Goal: Browse casually

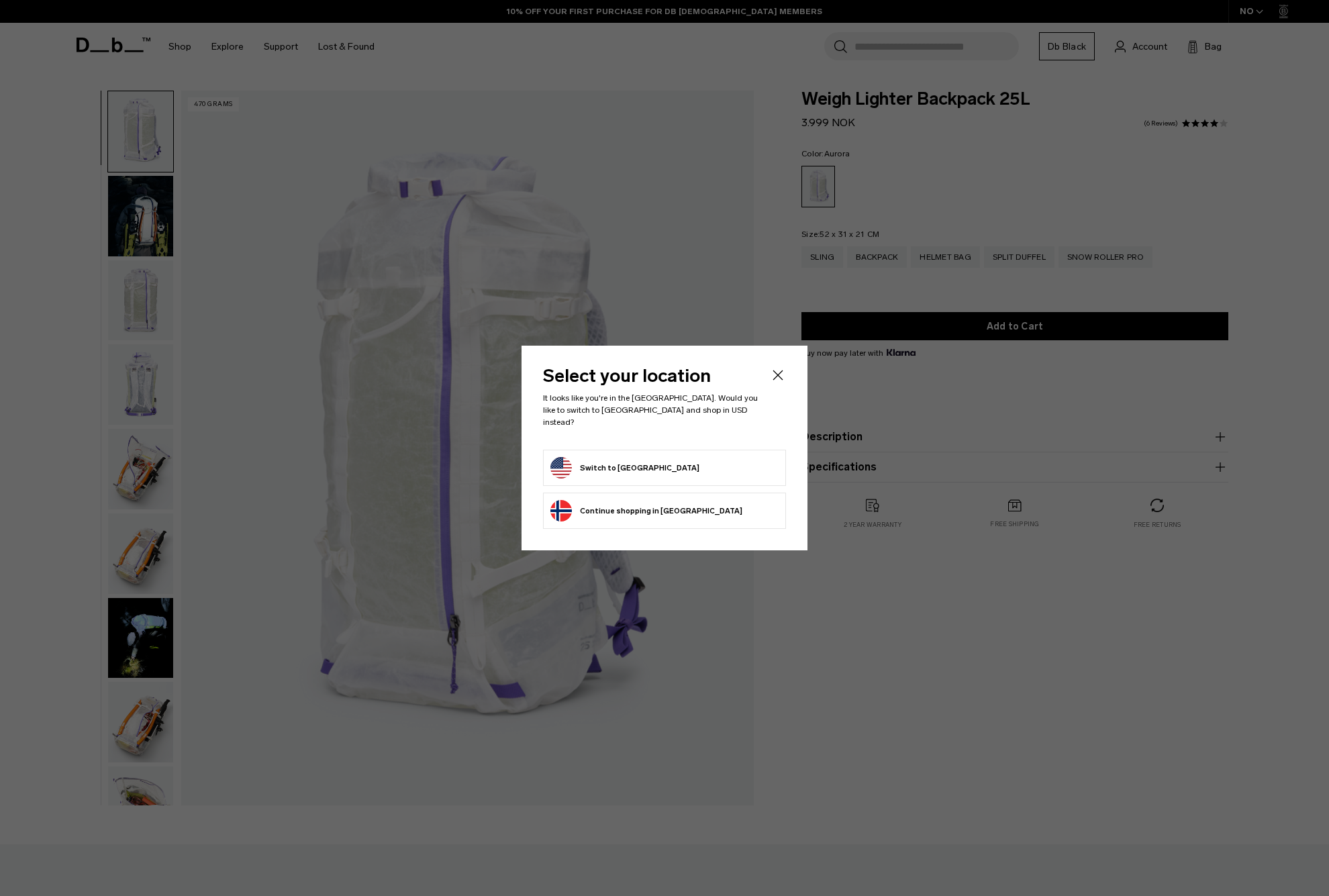
click at [615, 460] on button "Switch to United States" at bounding box center [625, 467] width 149 height 21
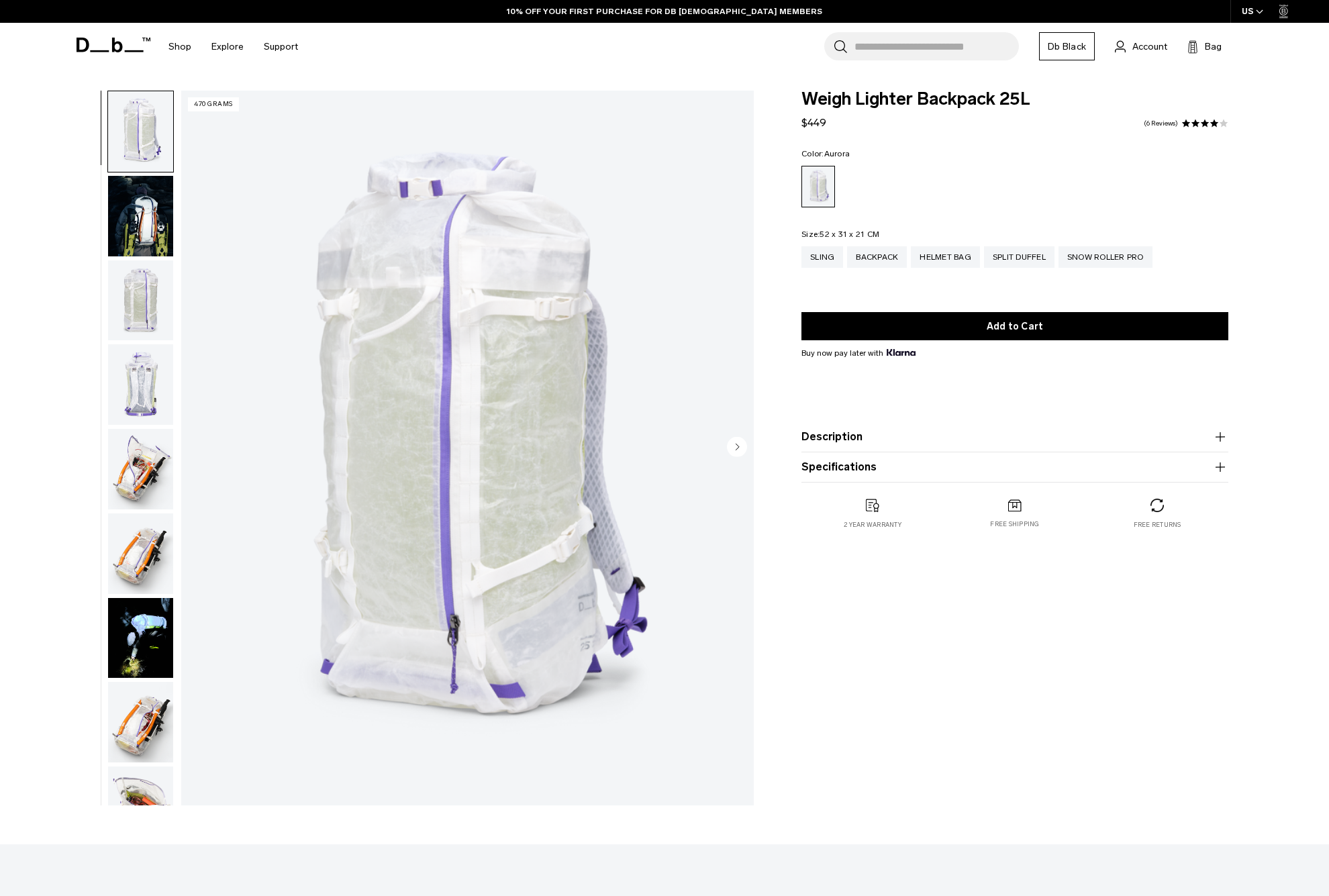
click at [137, 304] on img "button" at bounding box center [140, 300] width 65 height 80
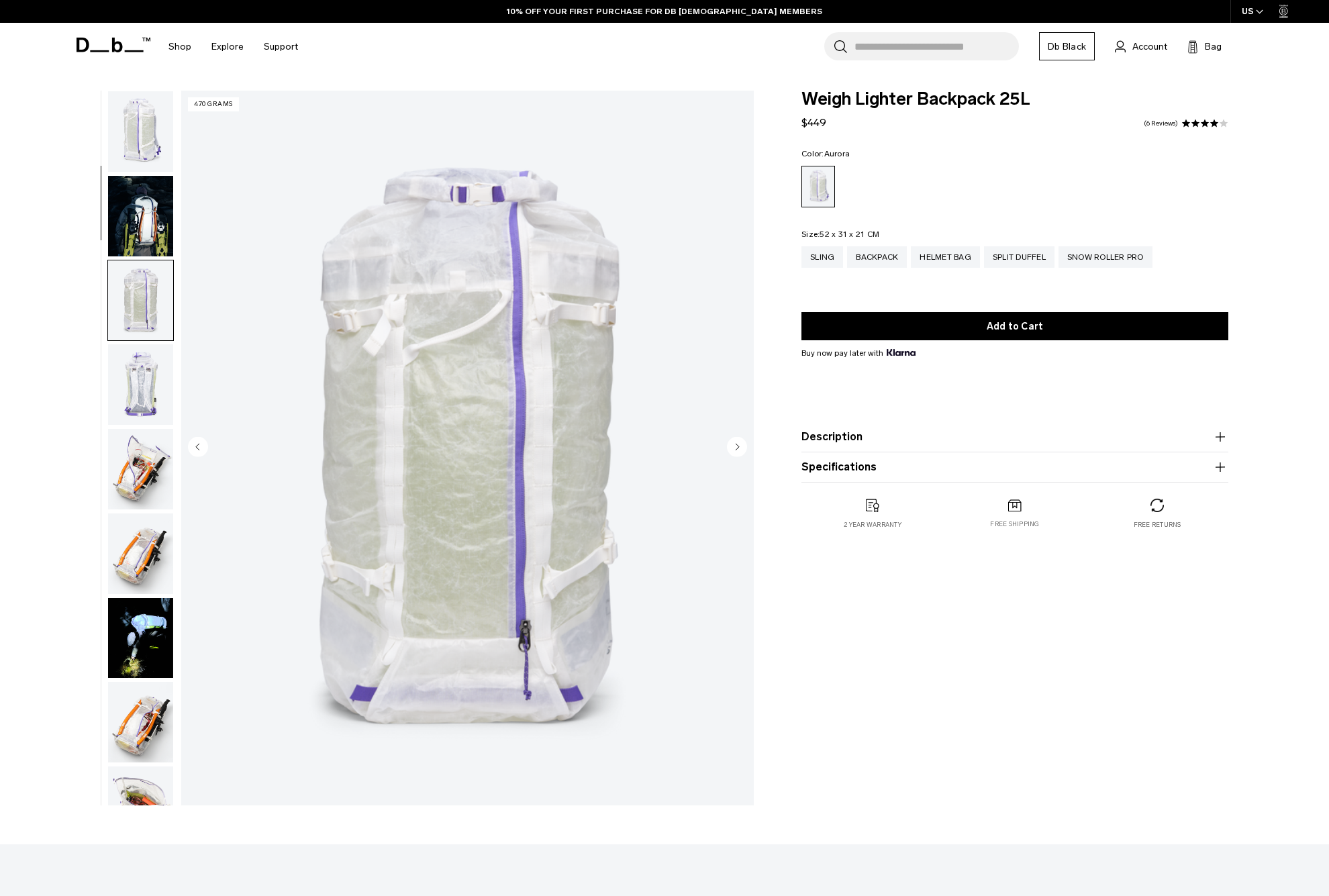
scroll to position [169, 0]
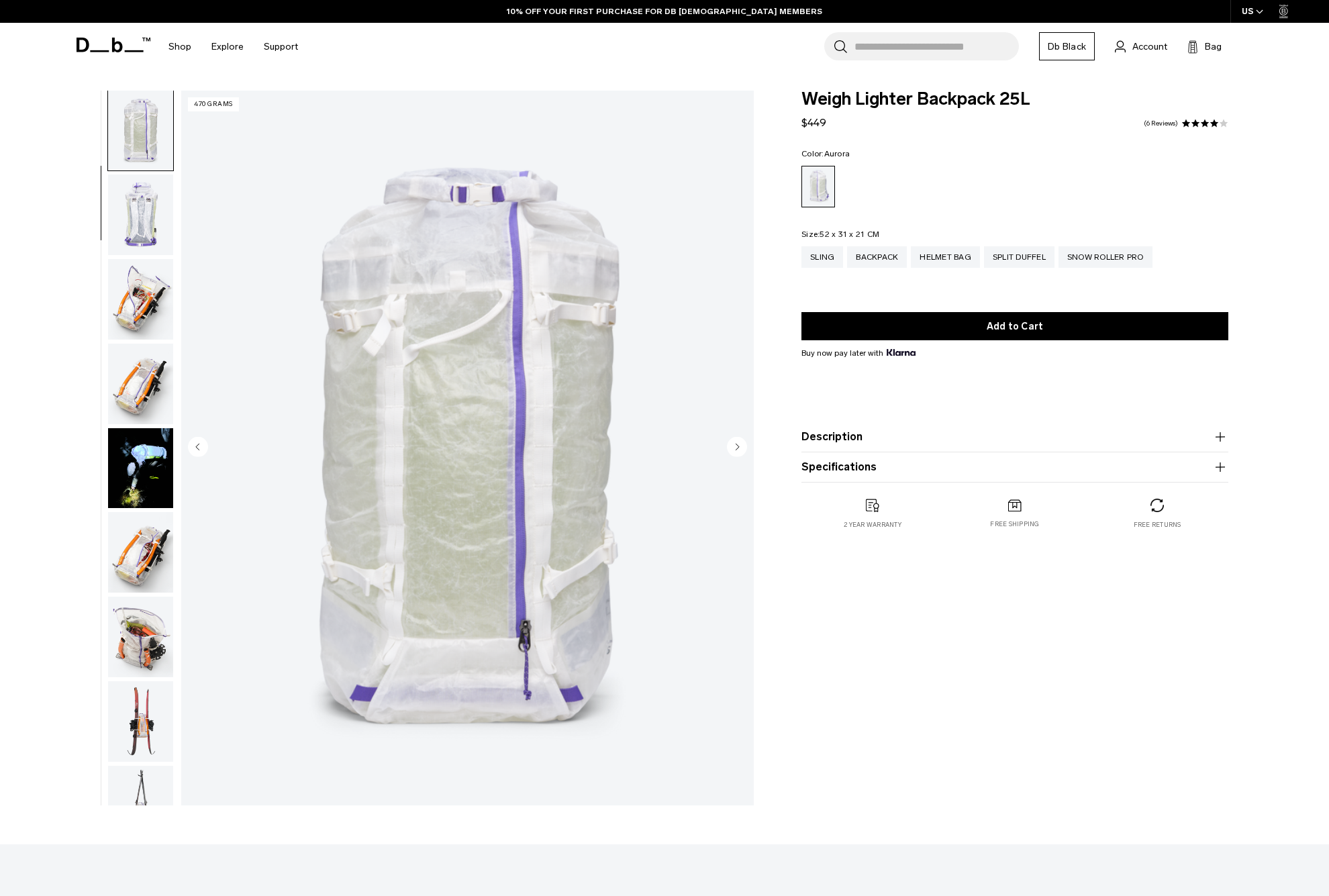
click at [137, 298] on img "button" at bounding box center [140, 298] width 65 height 80
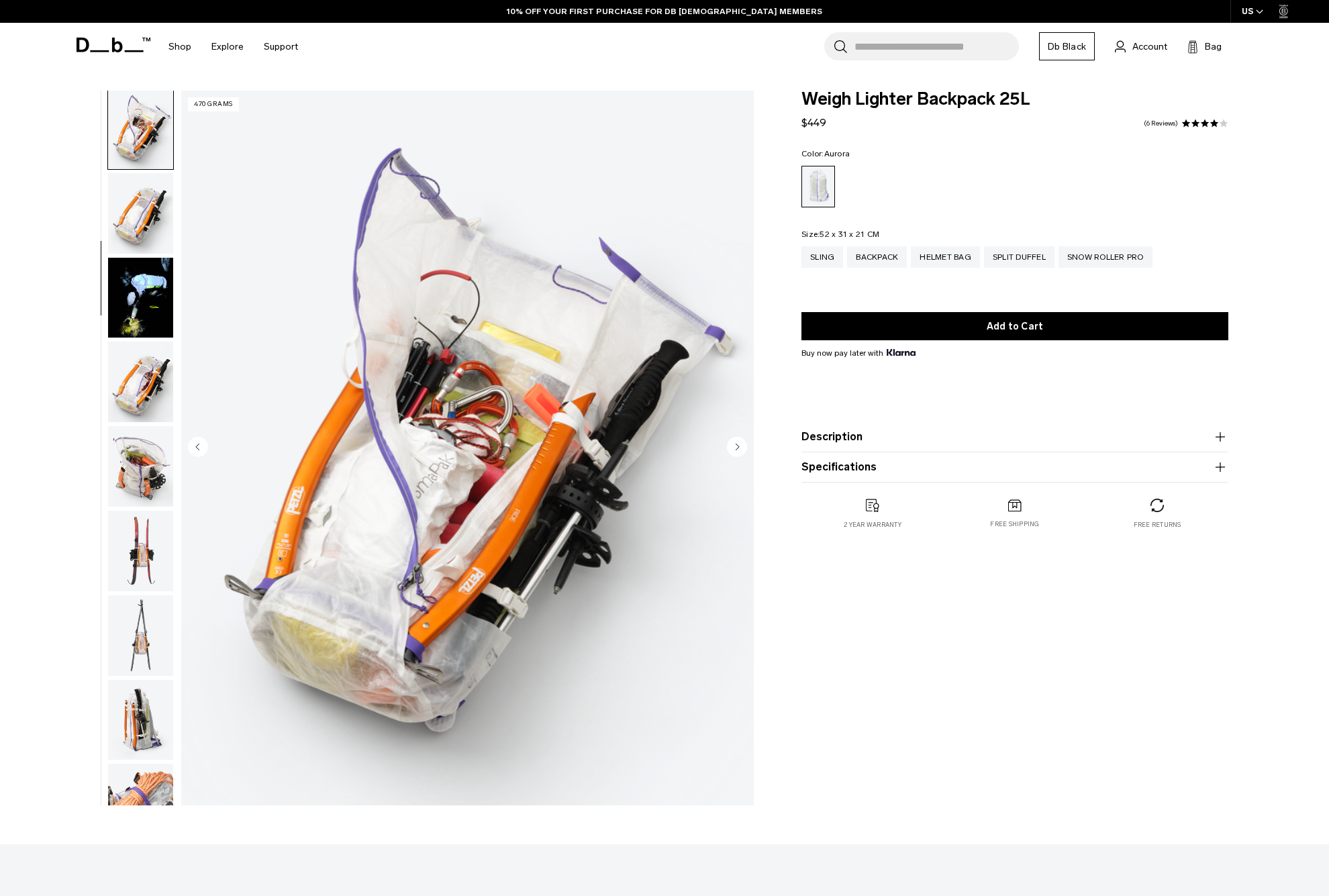
click at [137, 298] on img "button" at bounding box center [140, 297] width 65 height 80
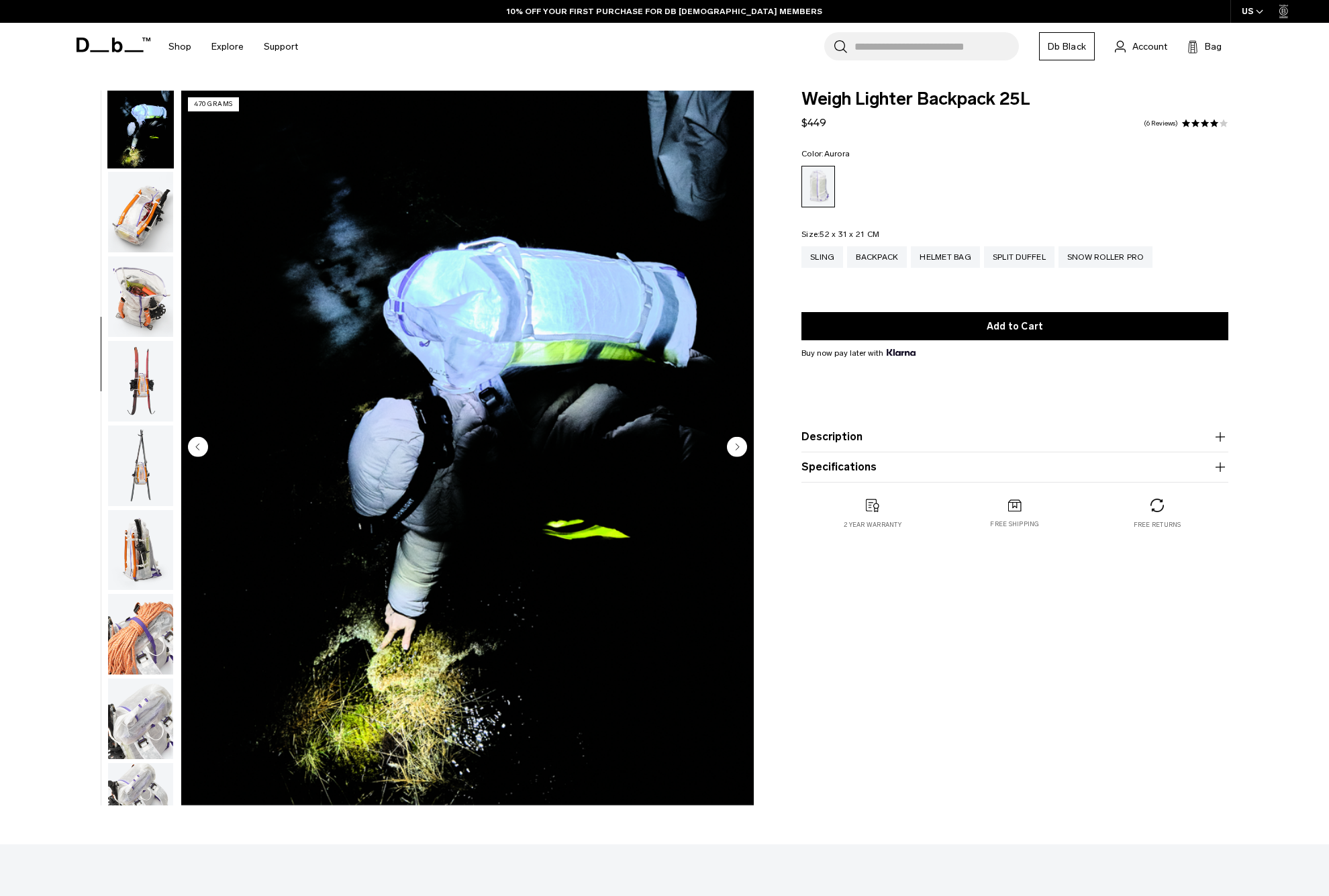
click at [137, 298] on img "button" at bounding box center [140, 296] width 65 height 80
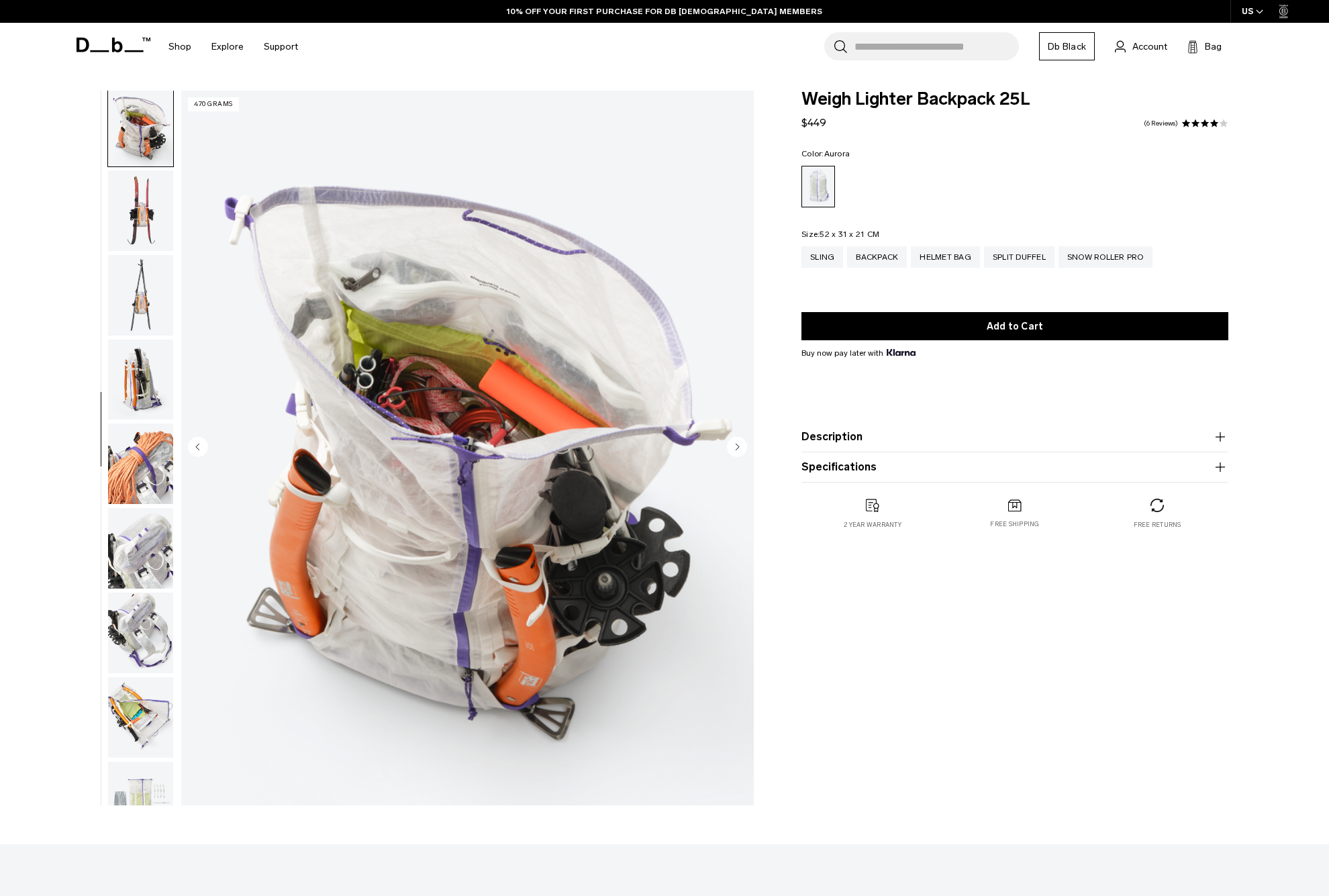
click at [137, 298] on img "button" at bounding box center [140, 295] width 65 height 80
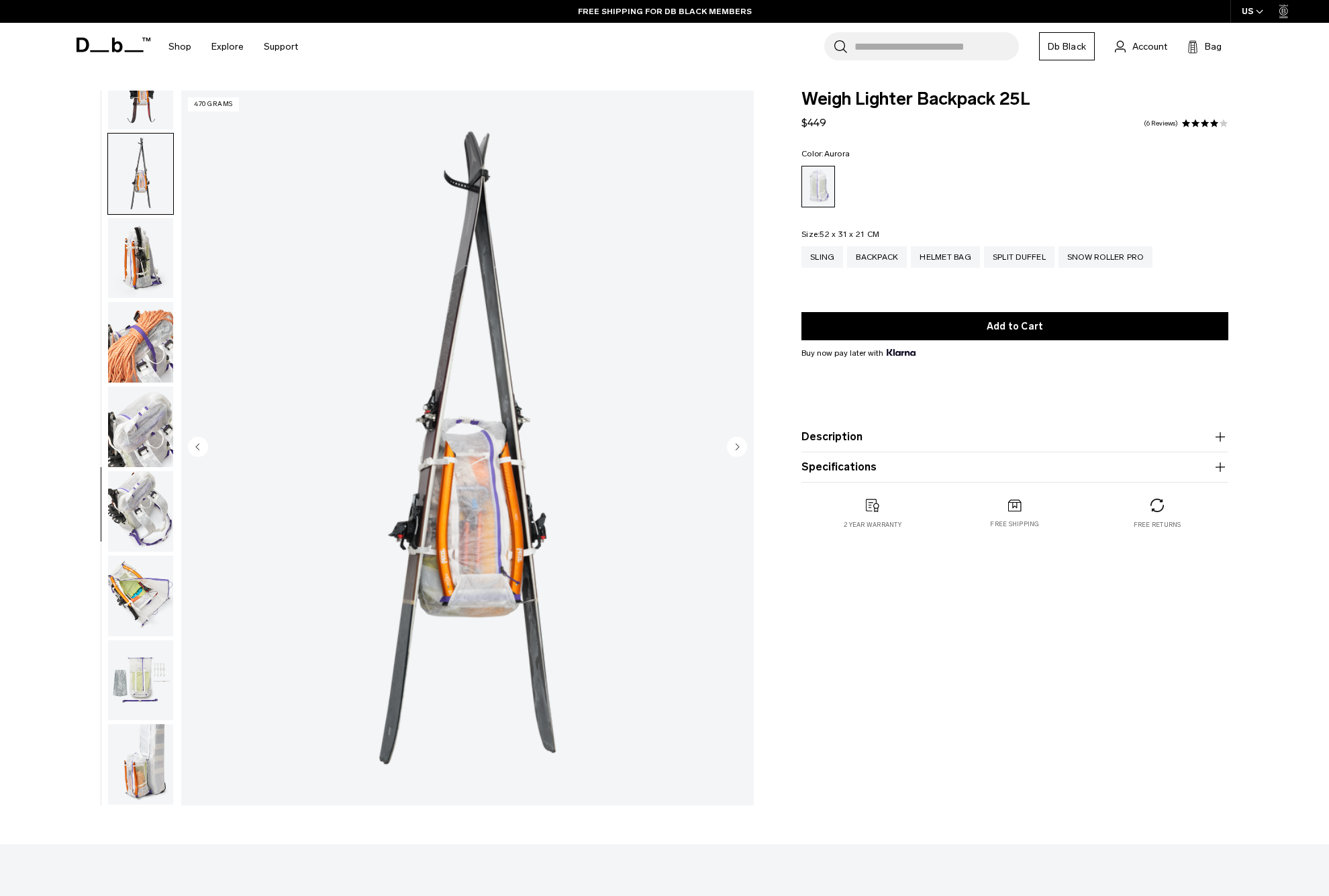
scroll to position [813, 0]
click at [137, 305] on img "button" at bounding box center [140, 342] width 65 height 80
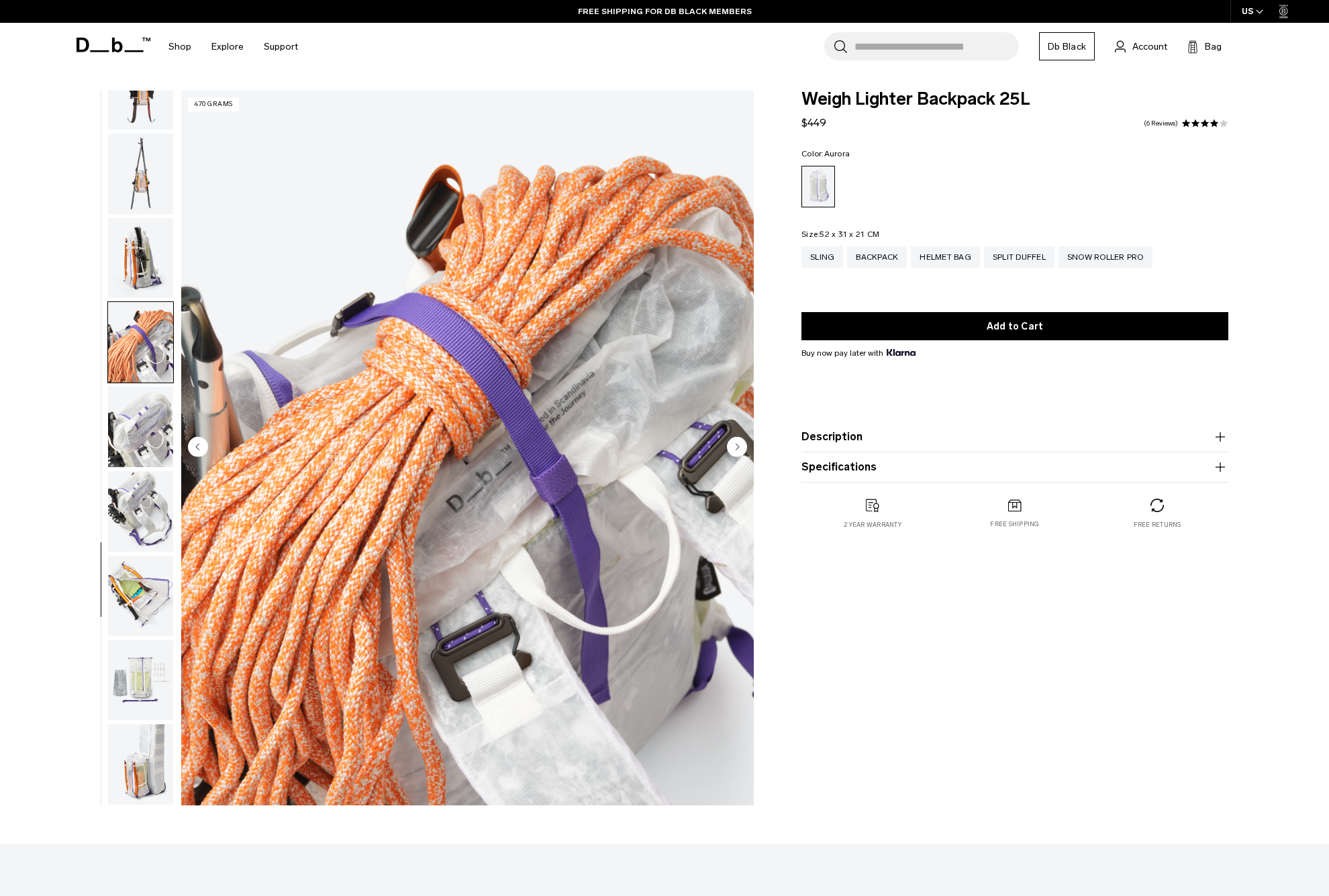
click at [146, 402] on img "button" at bounding box center [140, 426] width 65 height 80
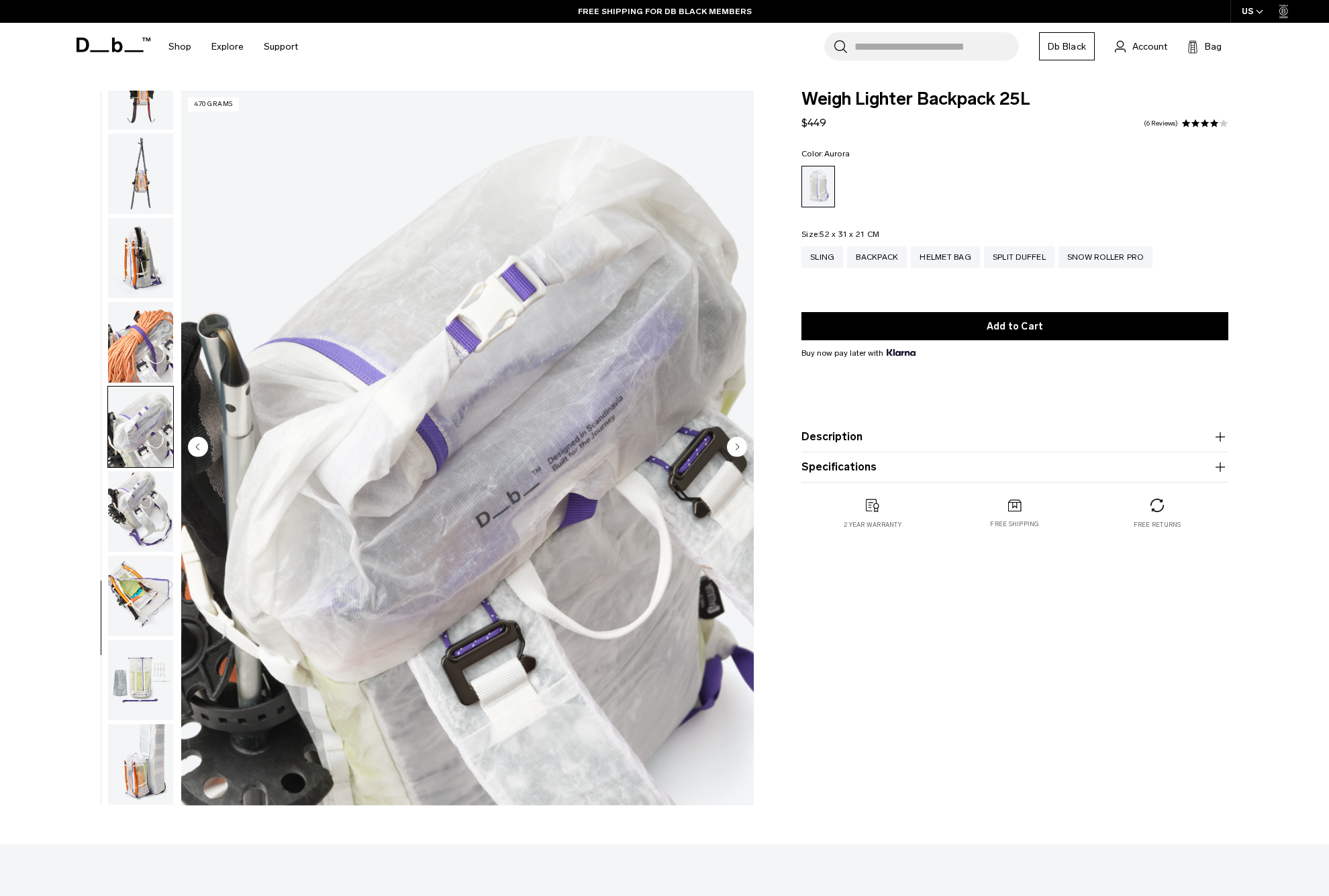
click at [146, 500] on img "button" at bounding box center [140, 511] width 65 height 80
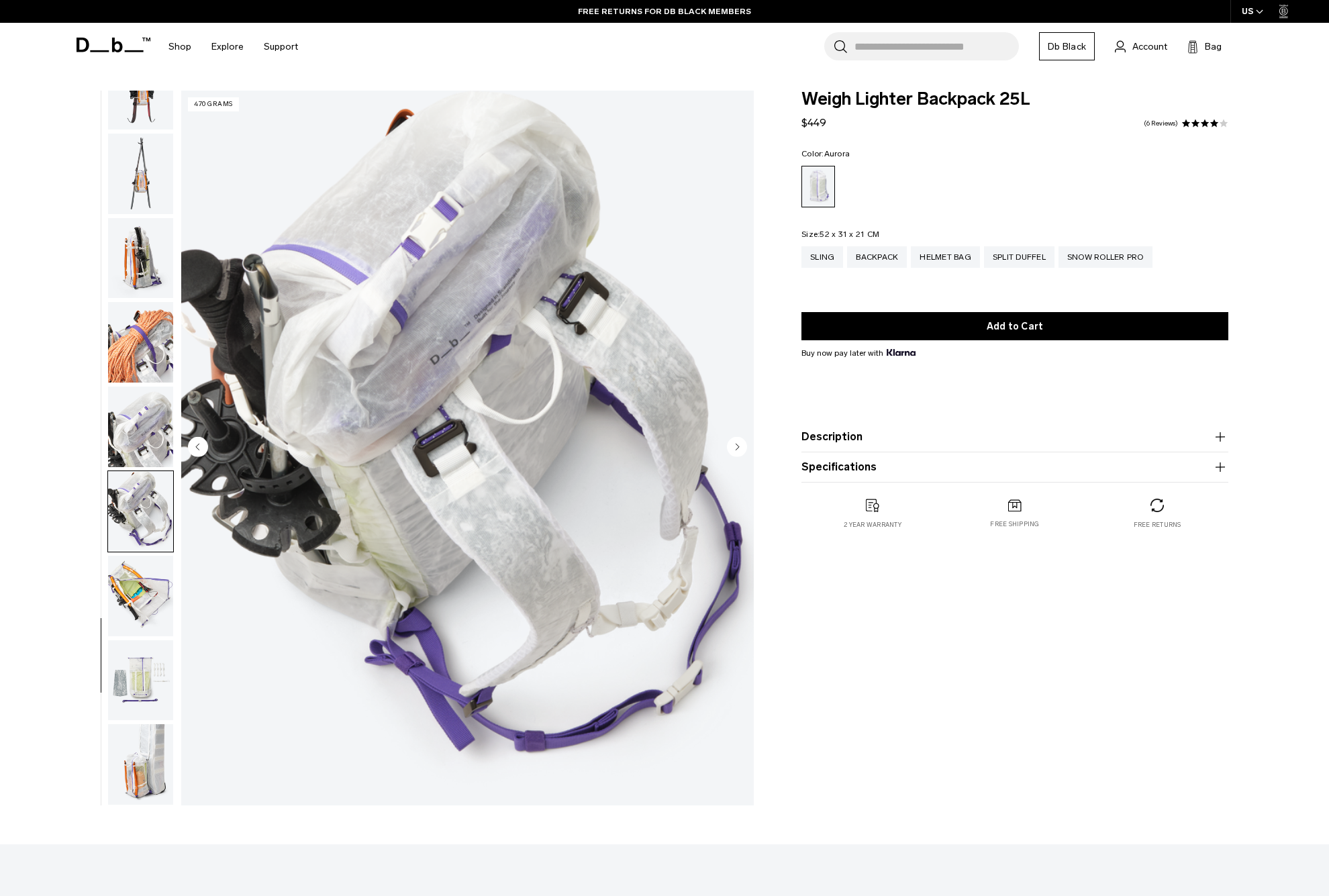
click at [147, 588] on img "button" at bounding box center [140, 595] width 65 height 80
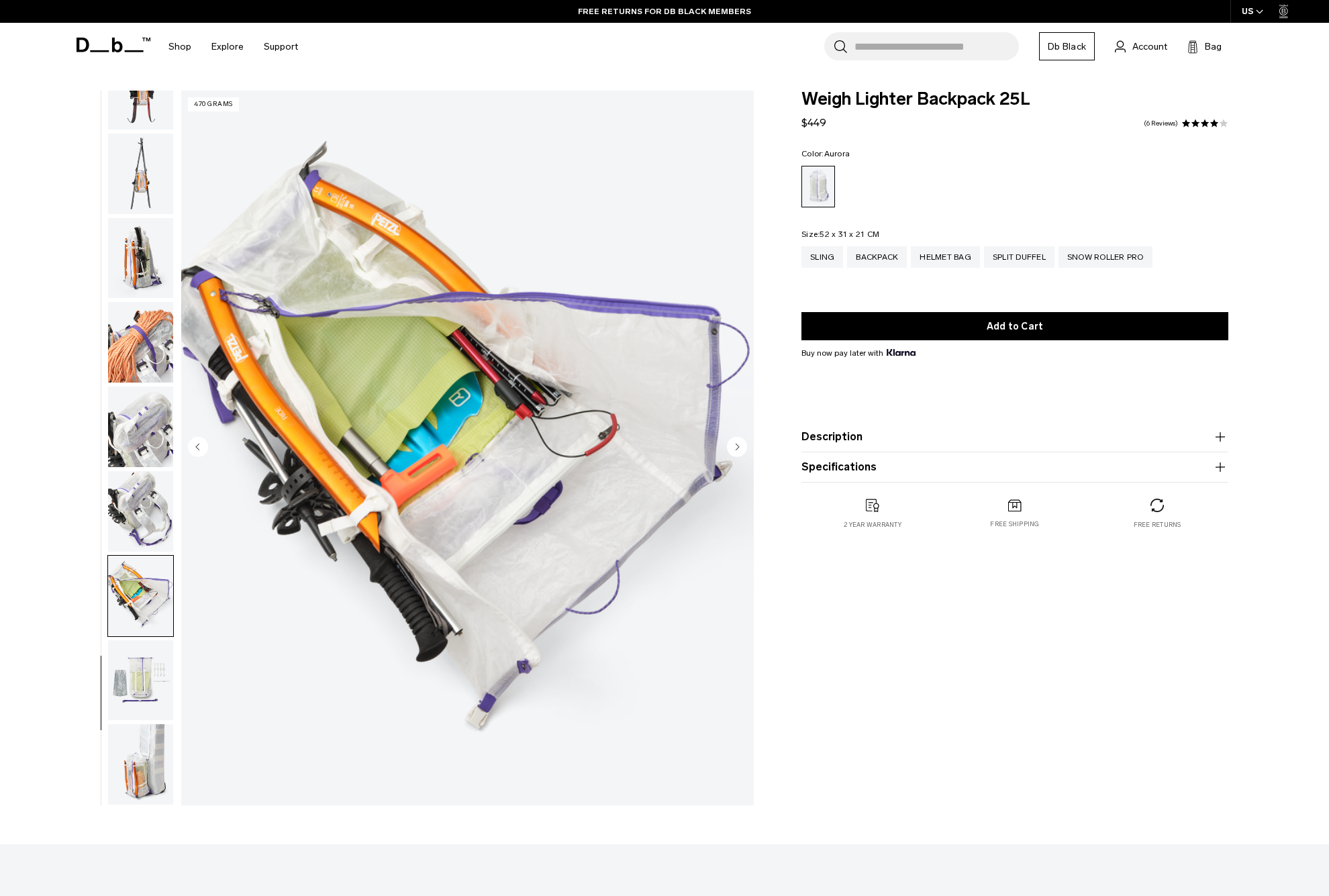
click at [145, 652] on img "button" at bounding box center [140, 680] width 65 height 80
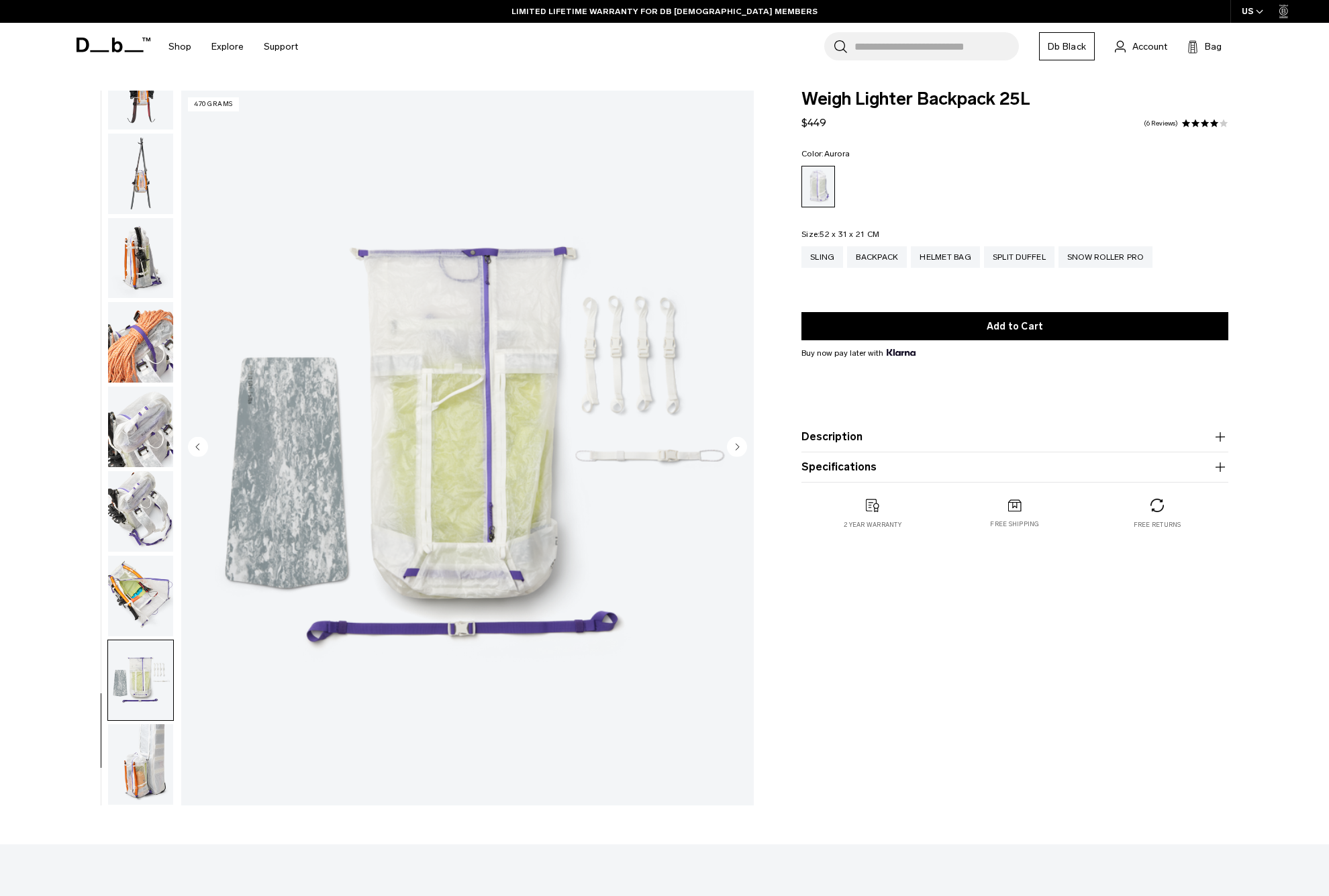
click at [153, 766] on img "button" at bounding box center [140, 763] width 65 height 80
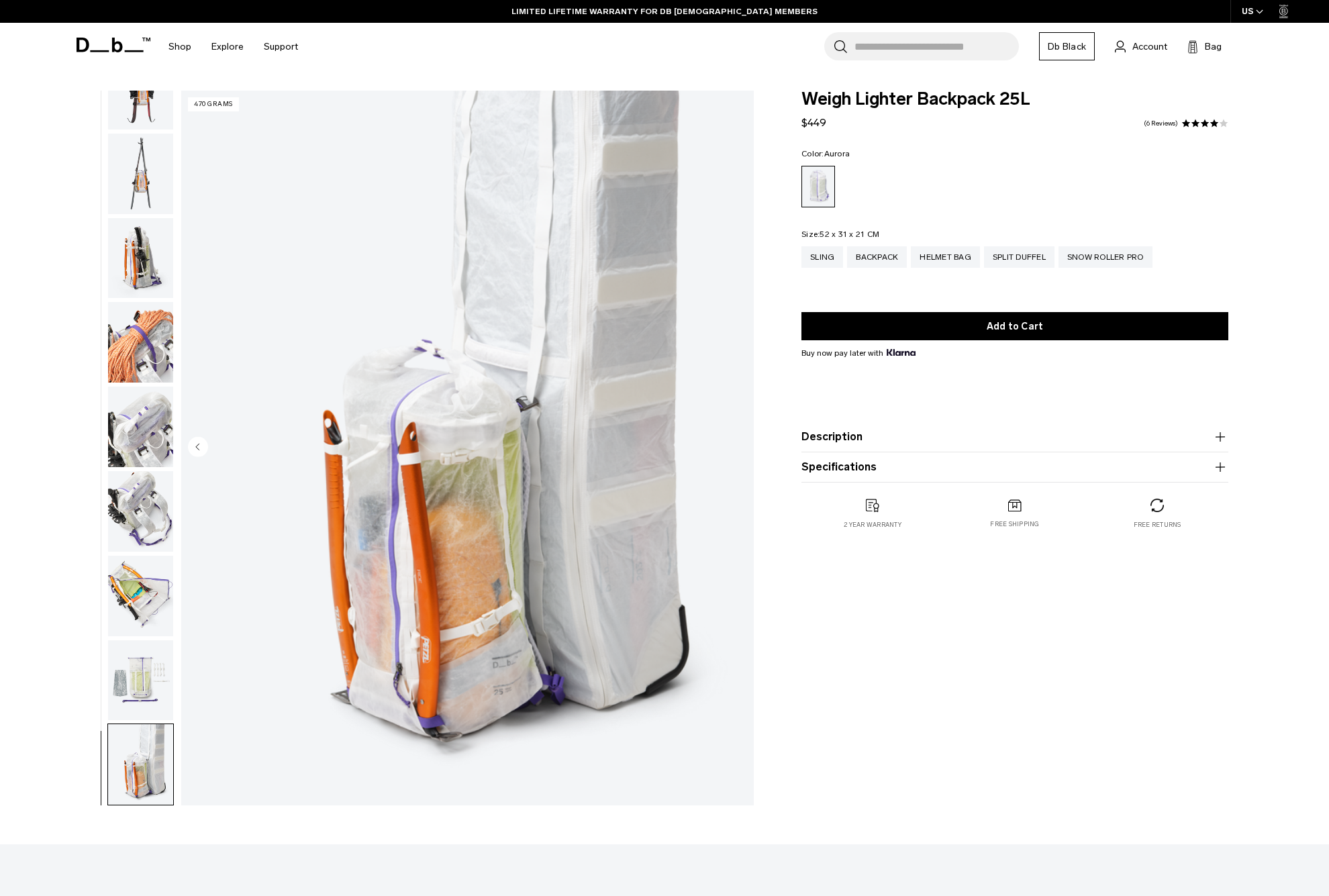
scroll to position [0, 0]
click at [825, 256] on div "Sling" at bounding box center [822, 256] width 41 height 21
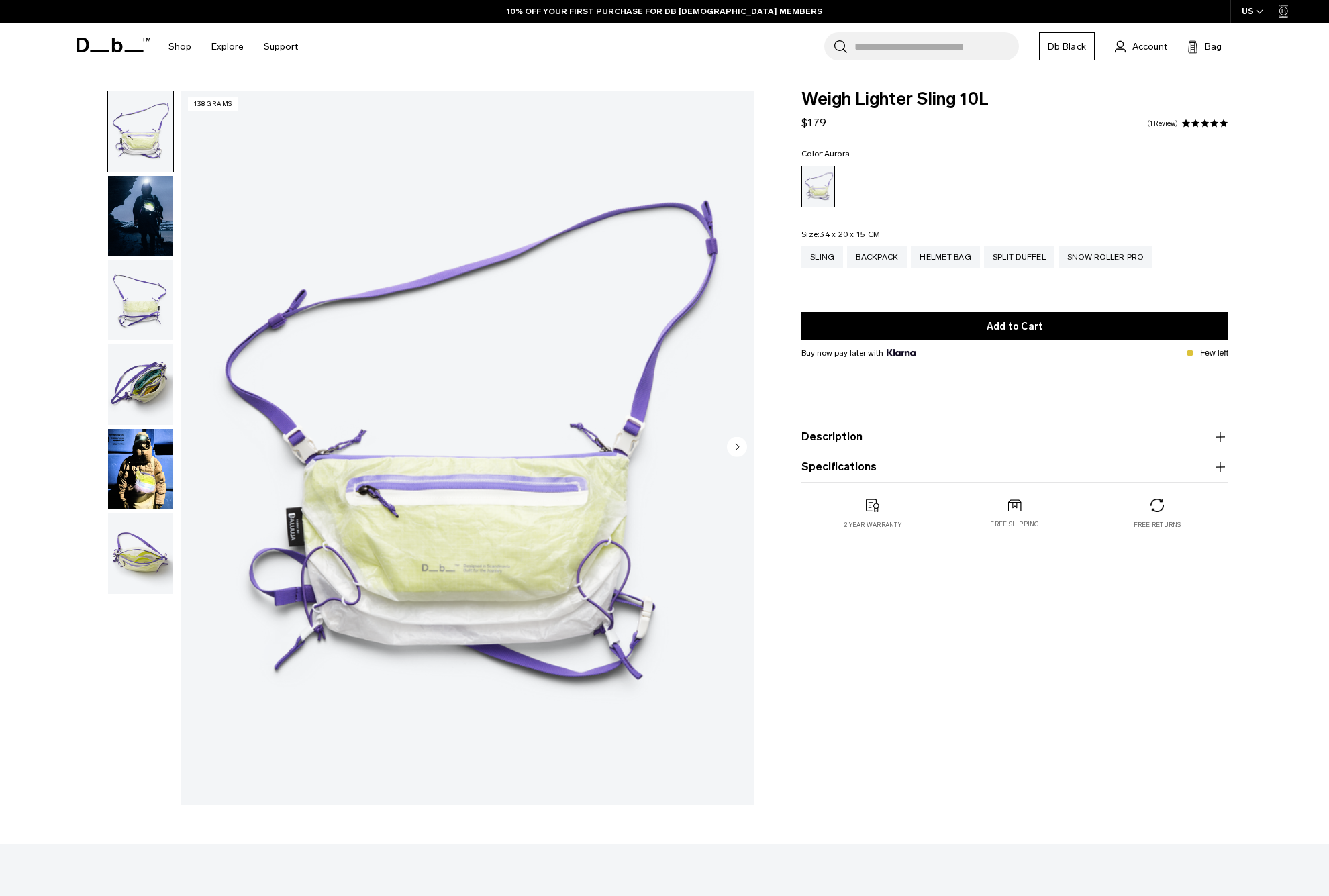
click at [148, 476] on img "button" at bounding box center [140, 469] width 65 height 80
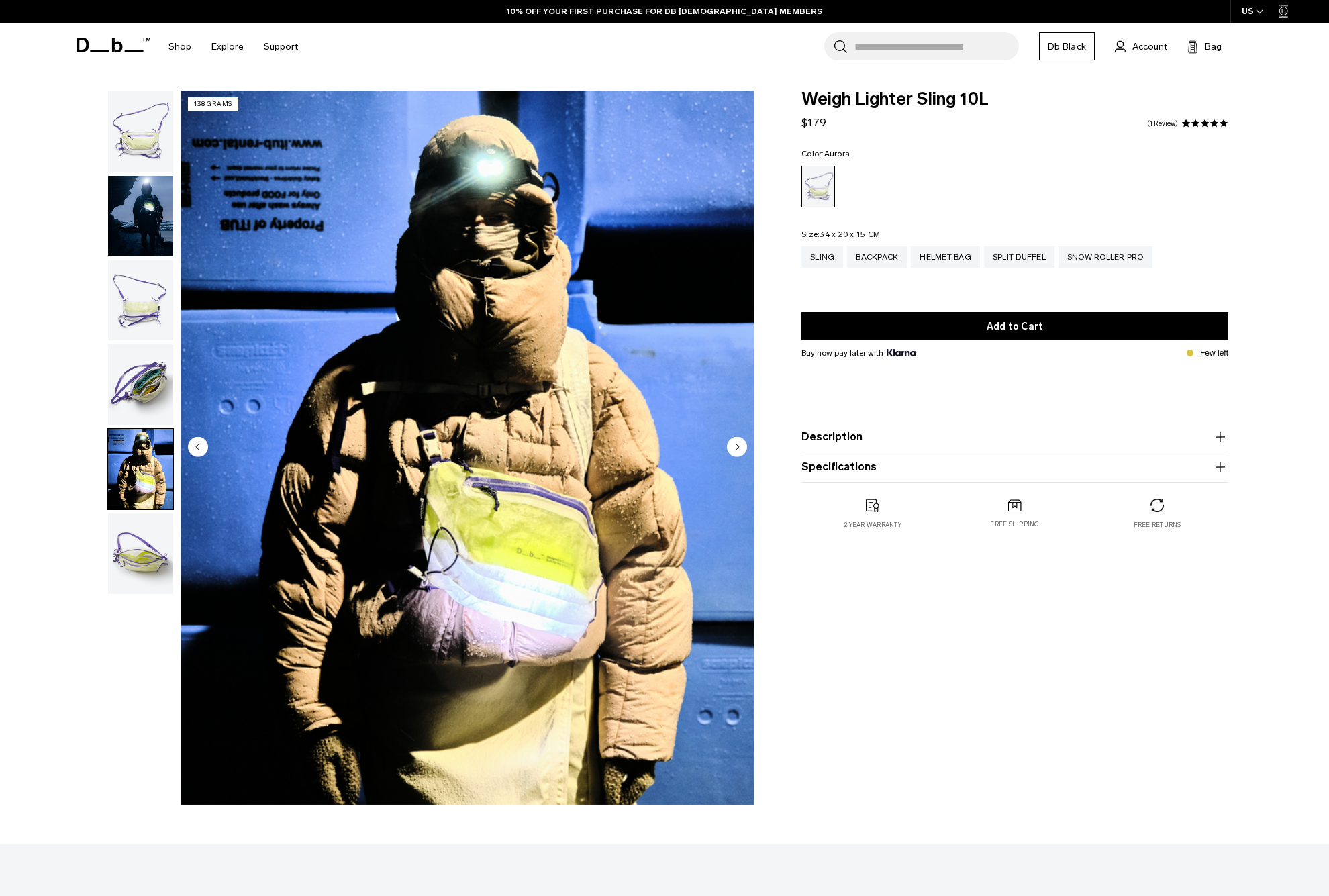
click at [154, 563] on img "button" at bounding box center [140, 553] width 65 height 80
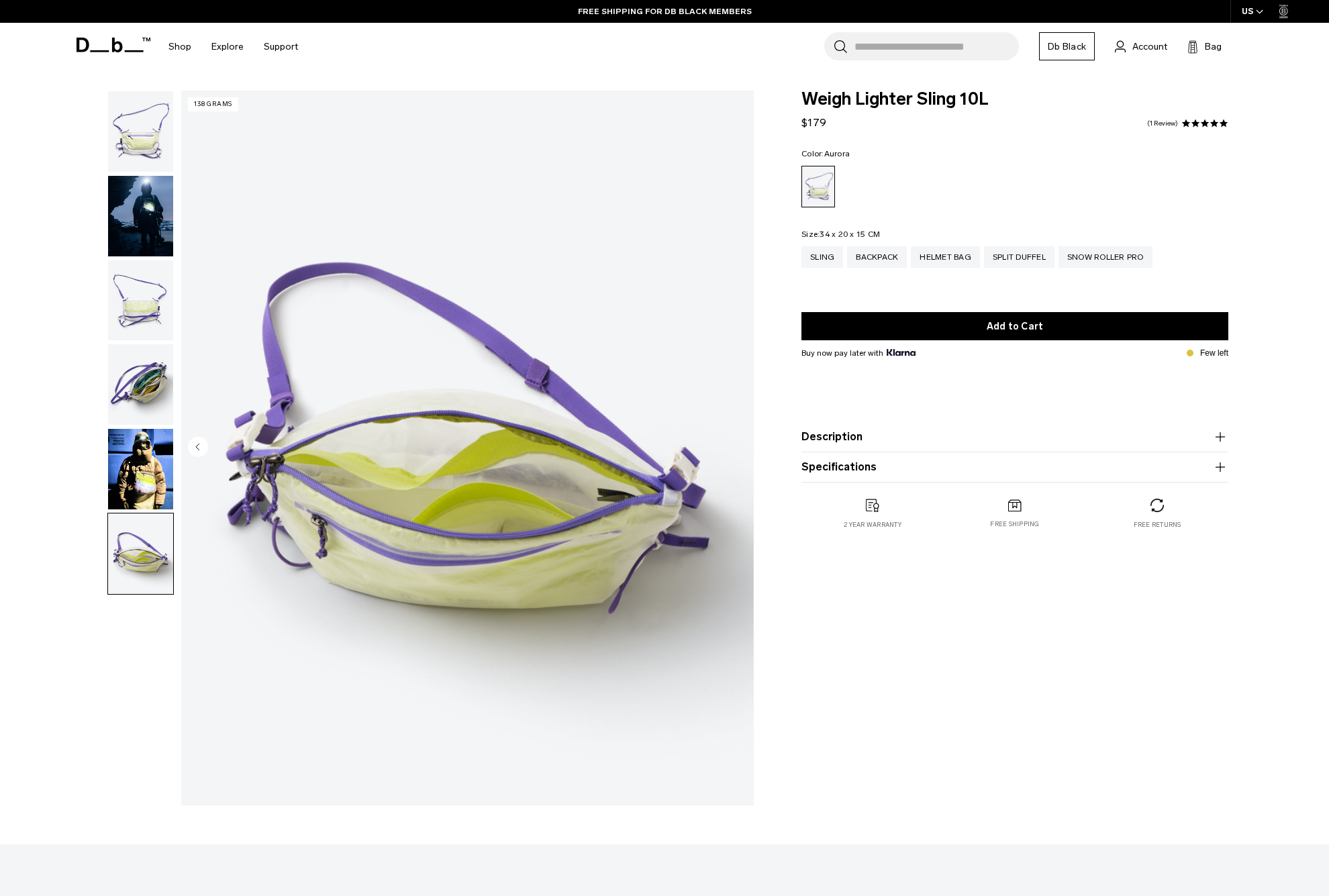
click at [120, 303] on img "button" at bounding box center [140, 300] width 65 height 80
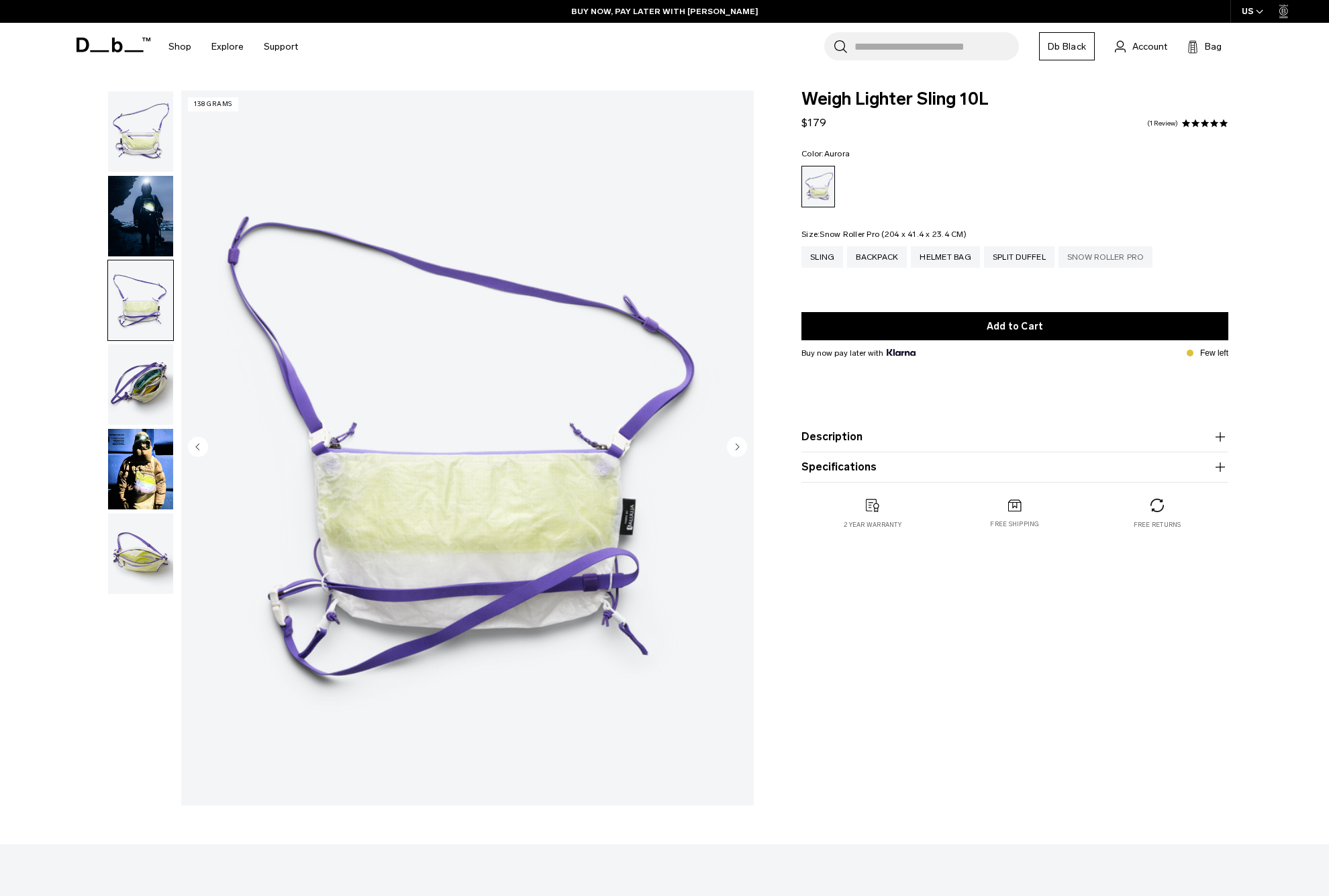
click at [1097, 259] on div "Snow Roller Pro" at bounding box center [1105, 256] width 94 height 21
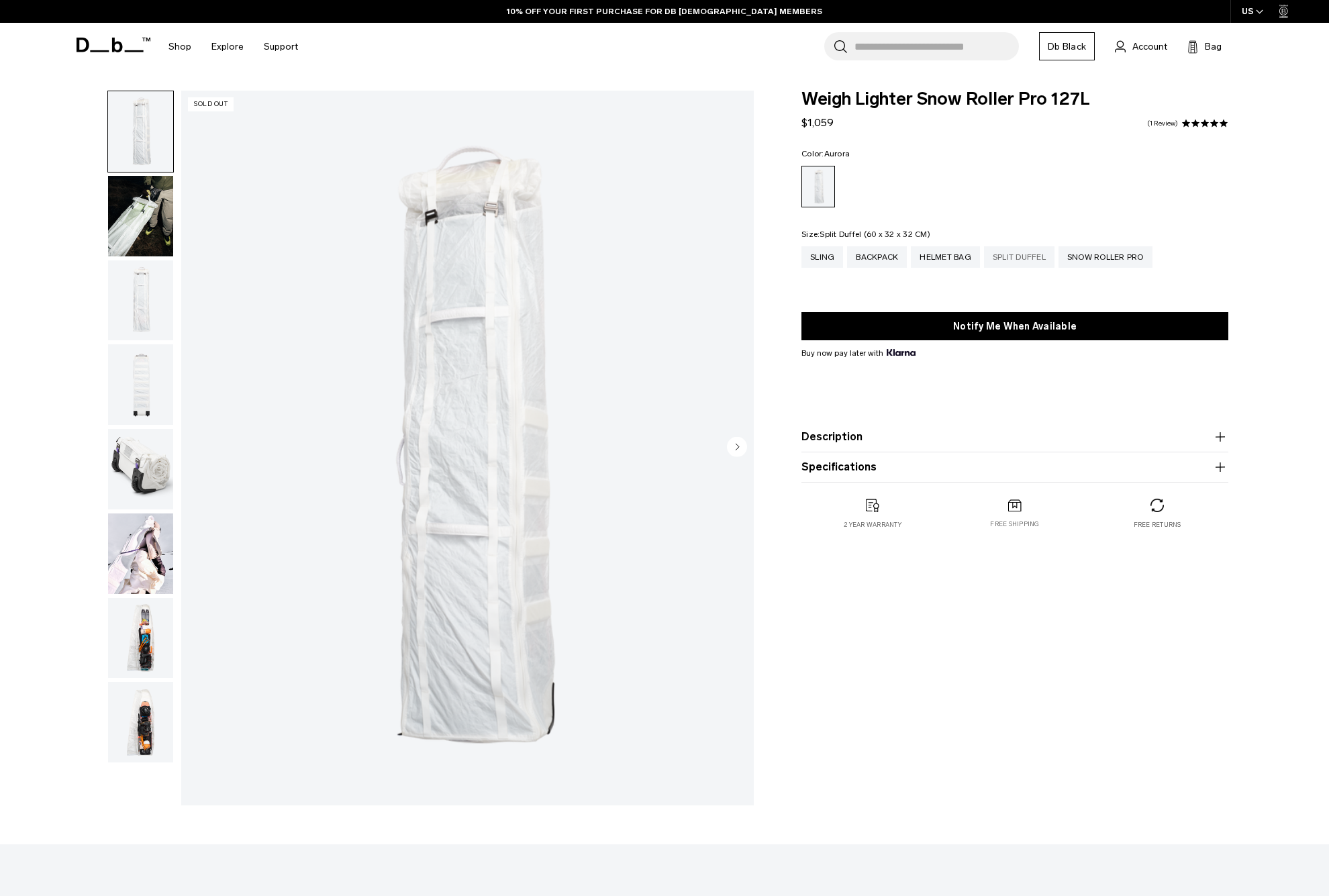
click at [1028, 262] on div "Split Duffel" at bounding box center [1019, 256] width 71 height 21
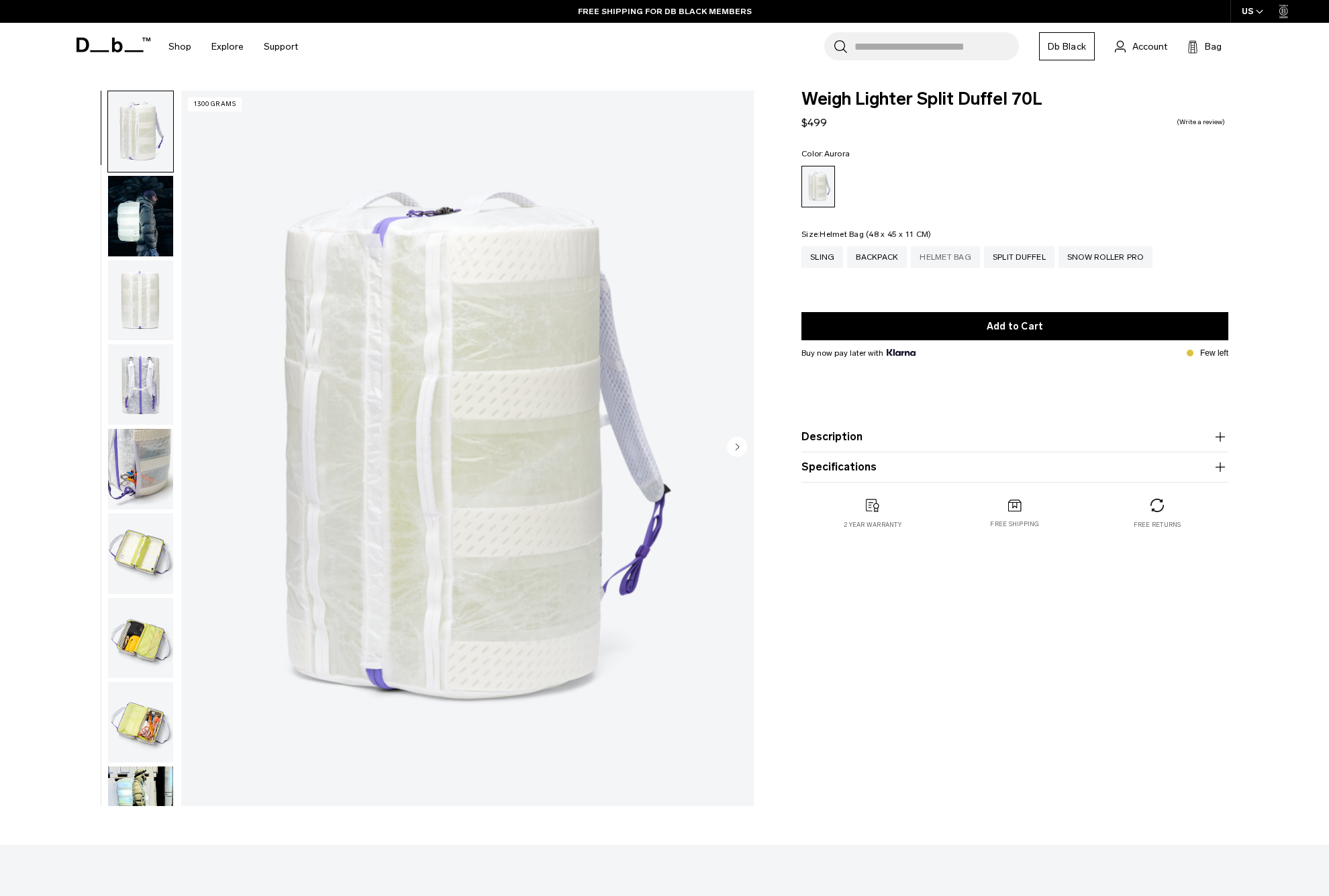
click at [939, 262] on div "Helmet Bag" at bounding box center [945, 256] width 69 height 21
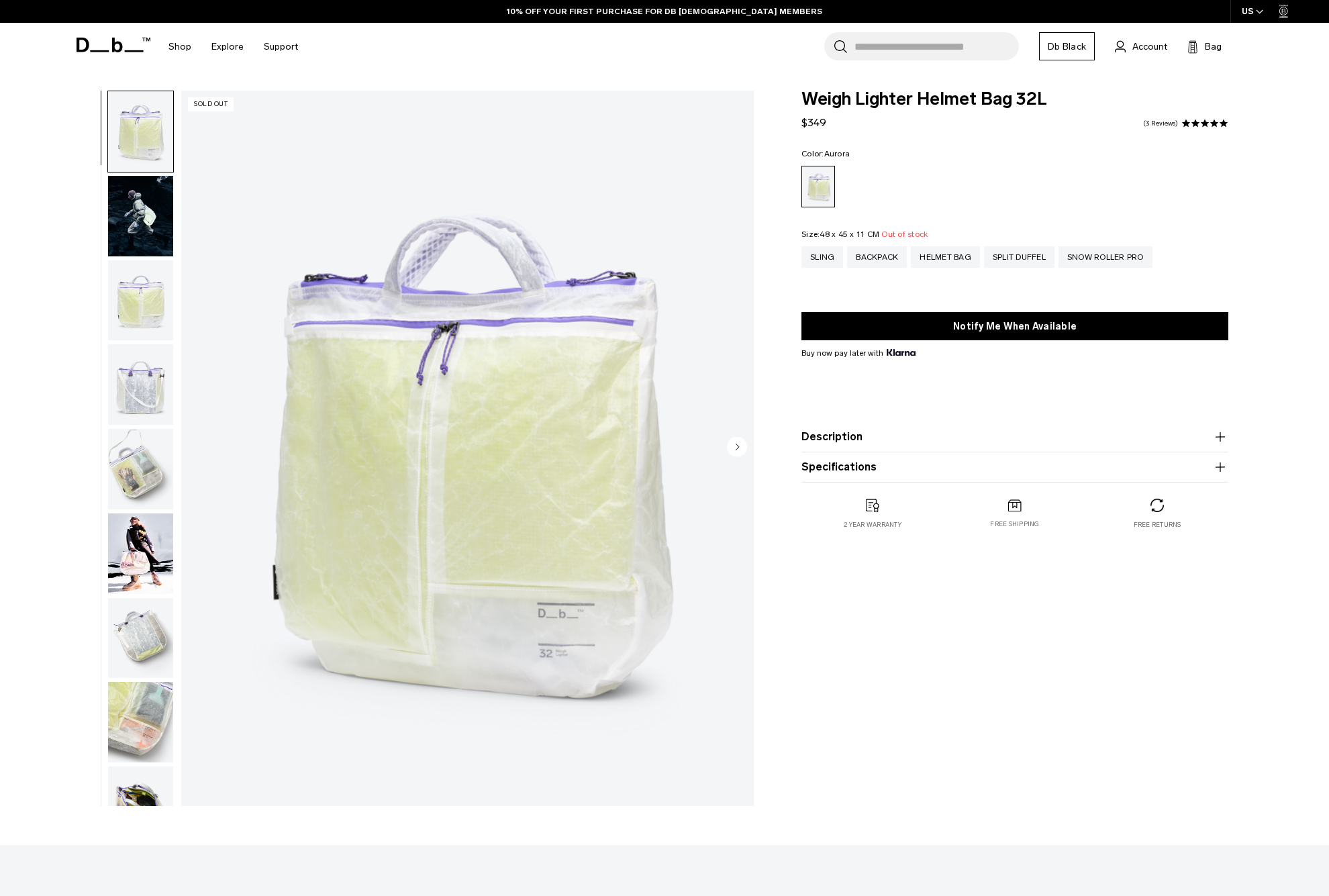
click at [140, 575] on img "button" at bounding box center [140, 553] width 65 height 80
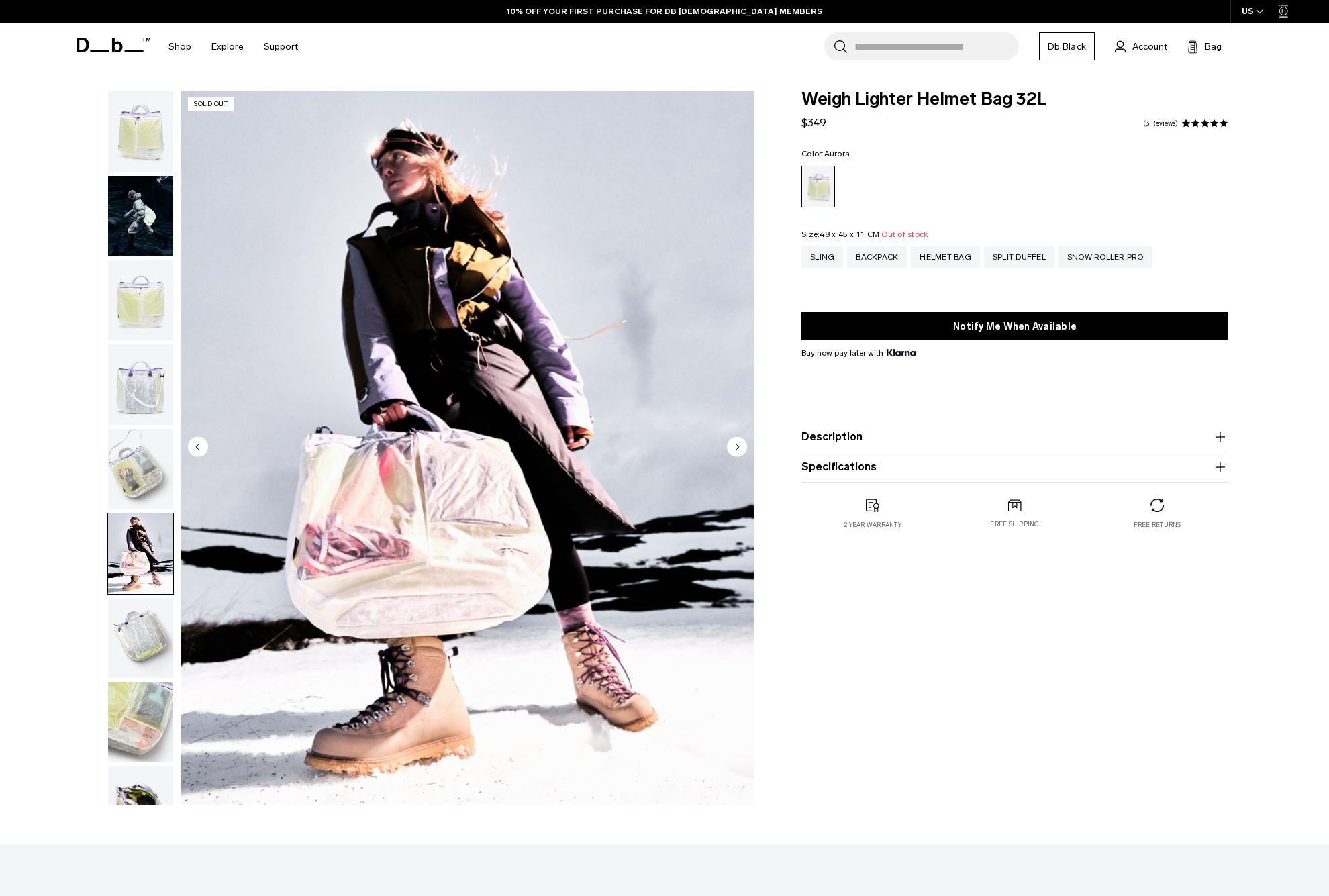
scroll to position [134, 0]
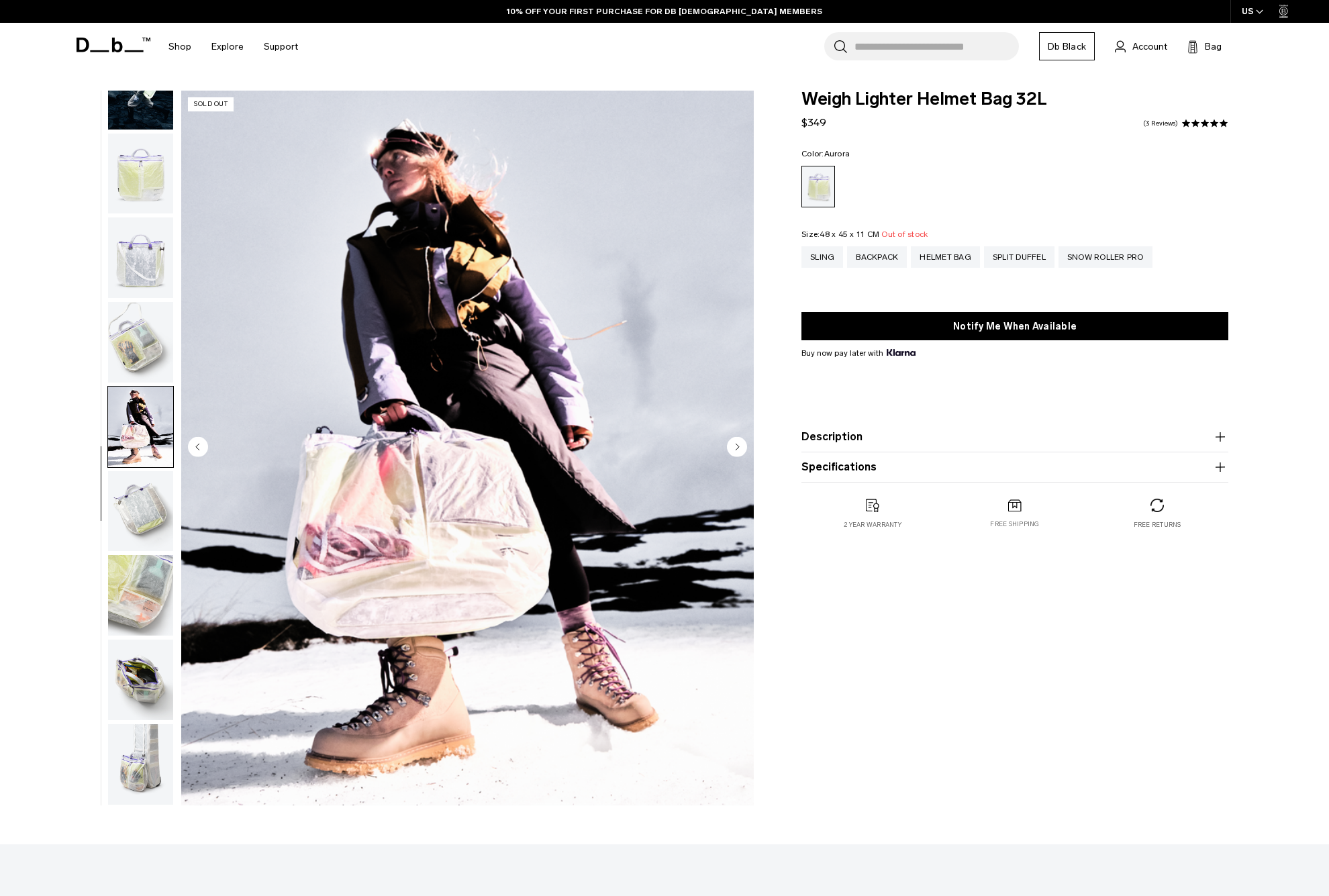
click at [133, 511] on img "button" at bounding box center [140, 511] width 65 height 80
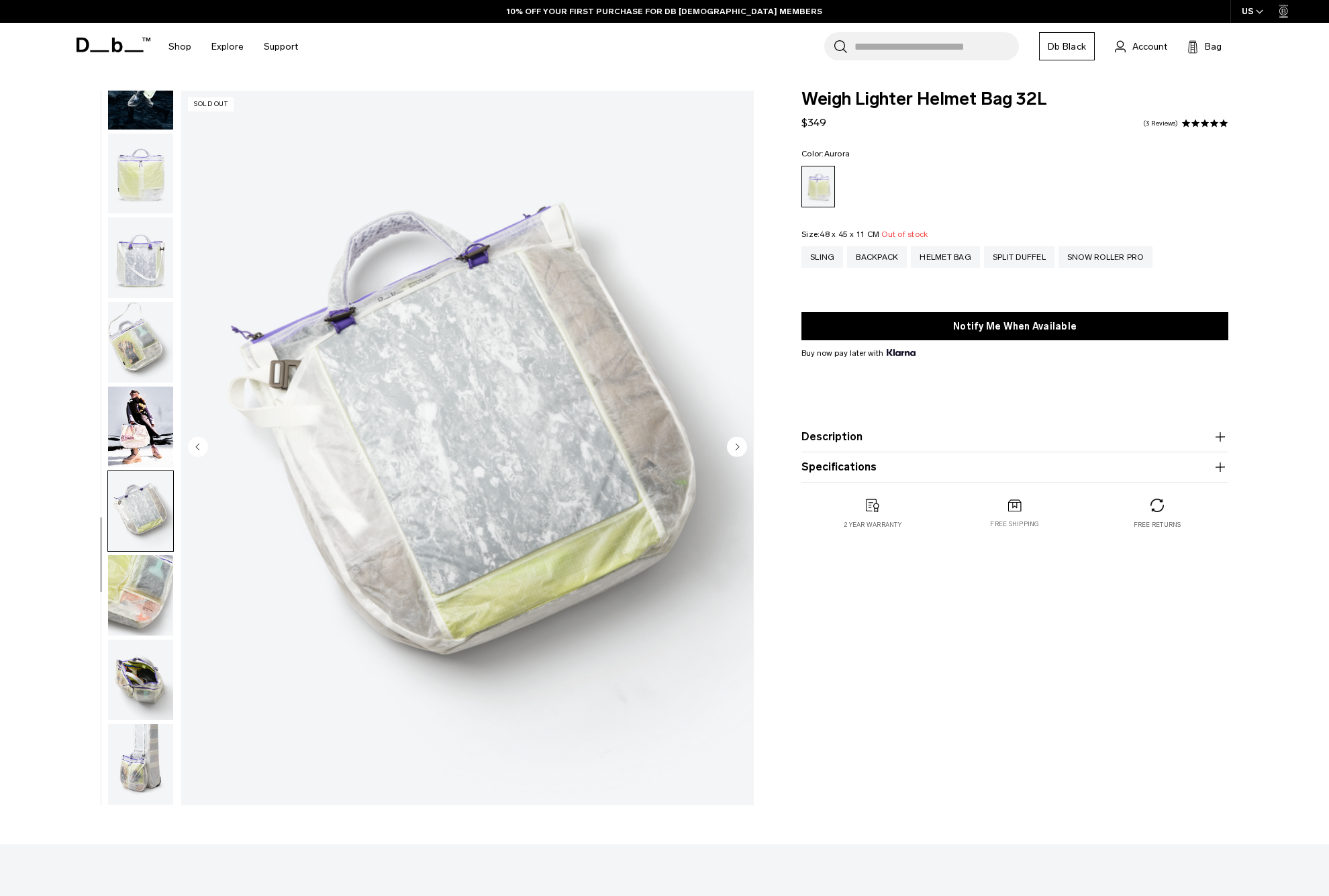
scroll to position [135, 0]
click at [140, 576] on img "button" at bounding box center [140, 595] width 65 height 80
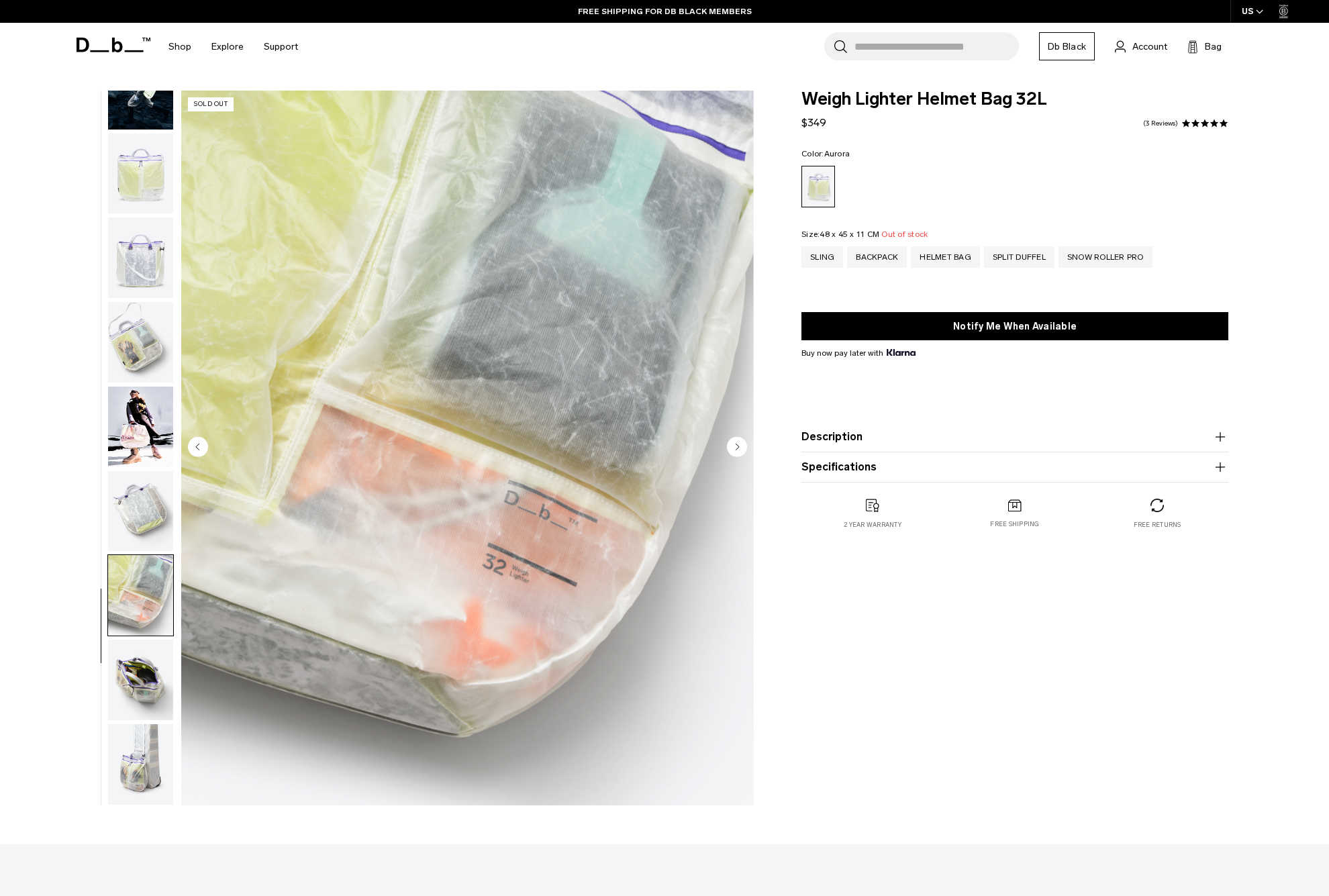
click at [147, 670] on img "button" at bounding box center [140, 680] width 65 height 80
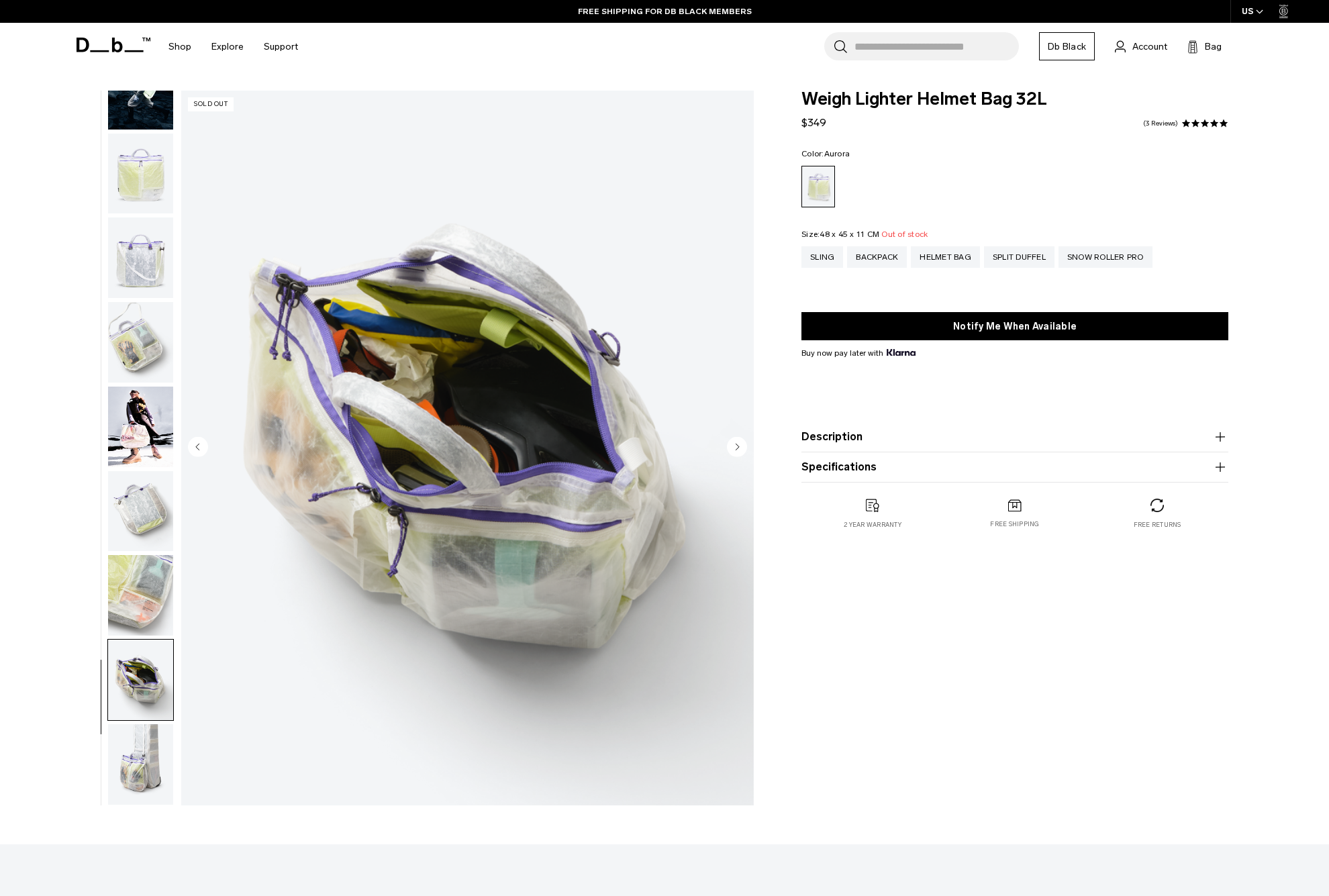
click at [142, 755] on img "button" at bounding box center [140, 763] width 65 height 80
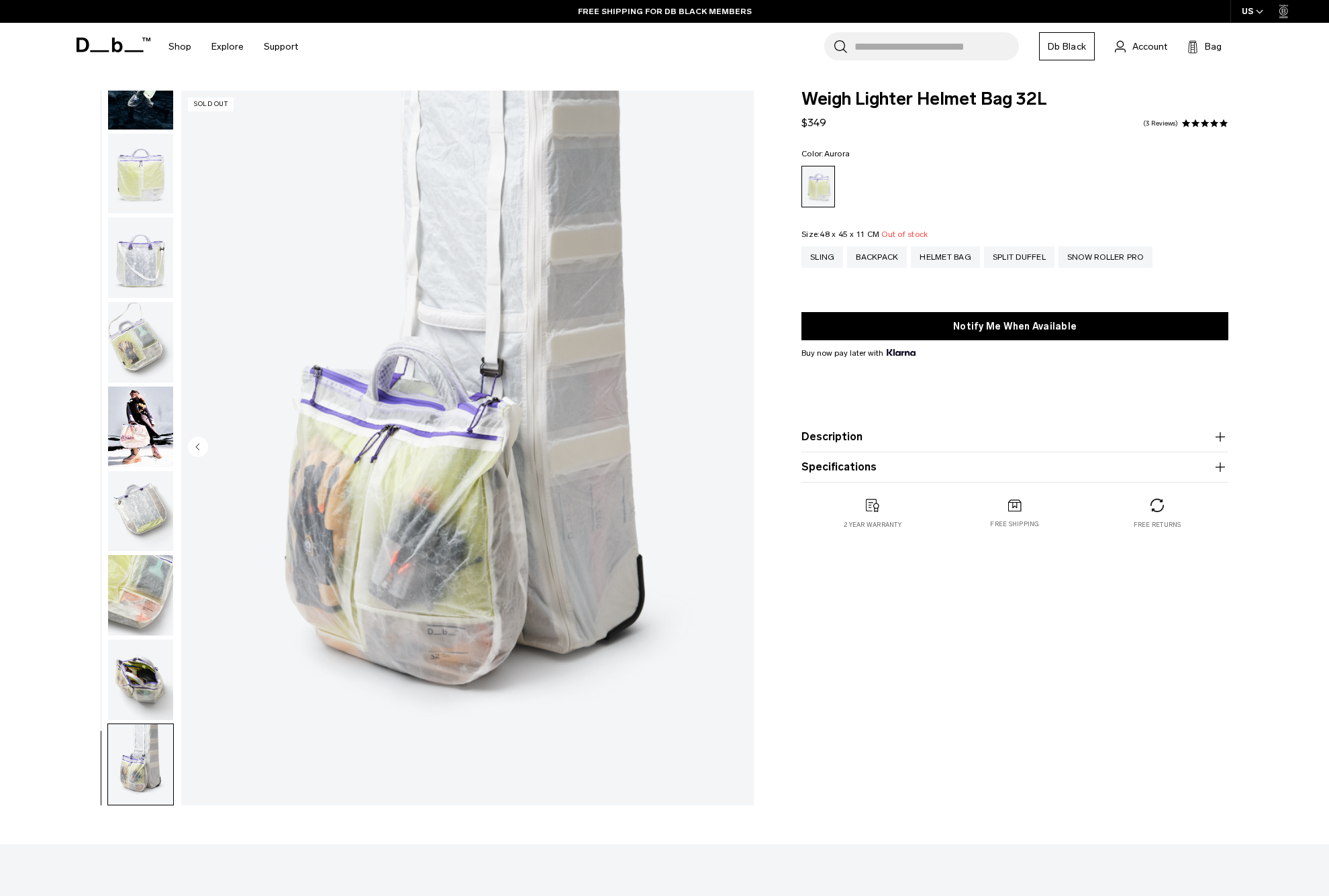
click at [129, 343] on img "button" at bounding box center [140, 342] width 65 height 80
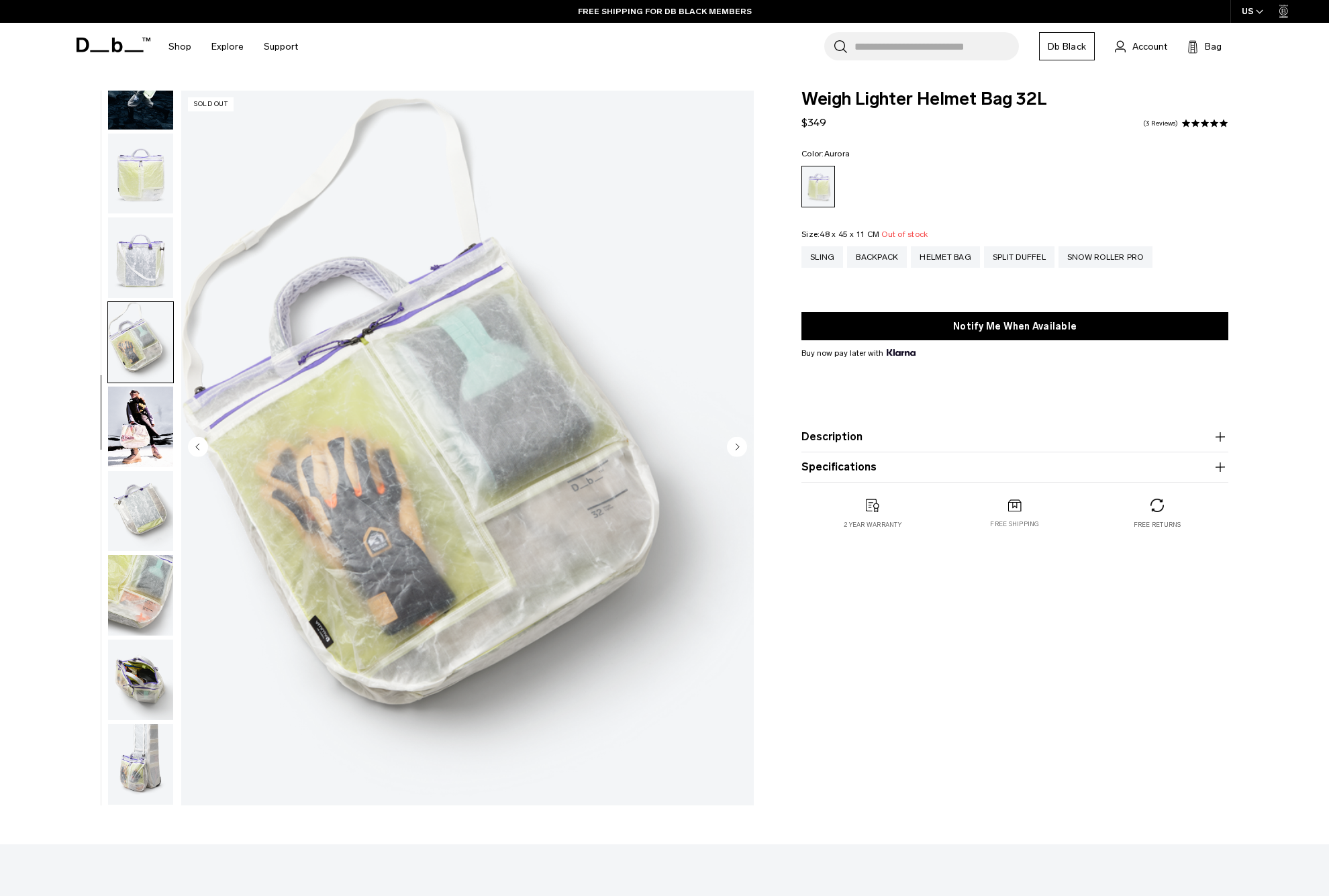
click at [124, 260] on img "button" at bounding box center [140, 257] width 65 height 80
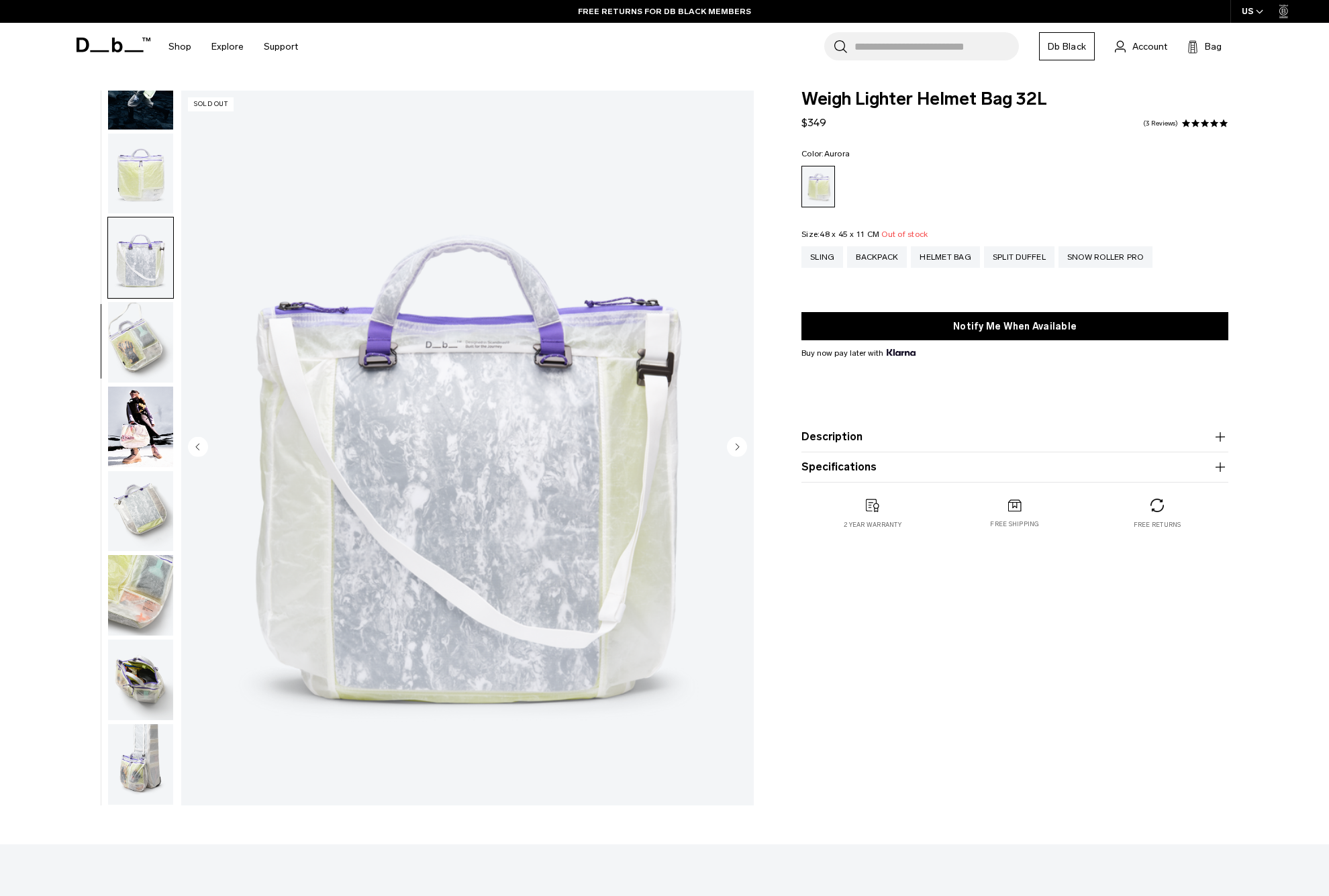
click at [135, 187] on img "button" at bounding box center [140, 173] width 65 height 80
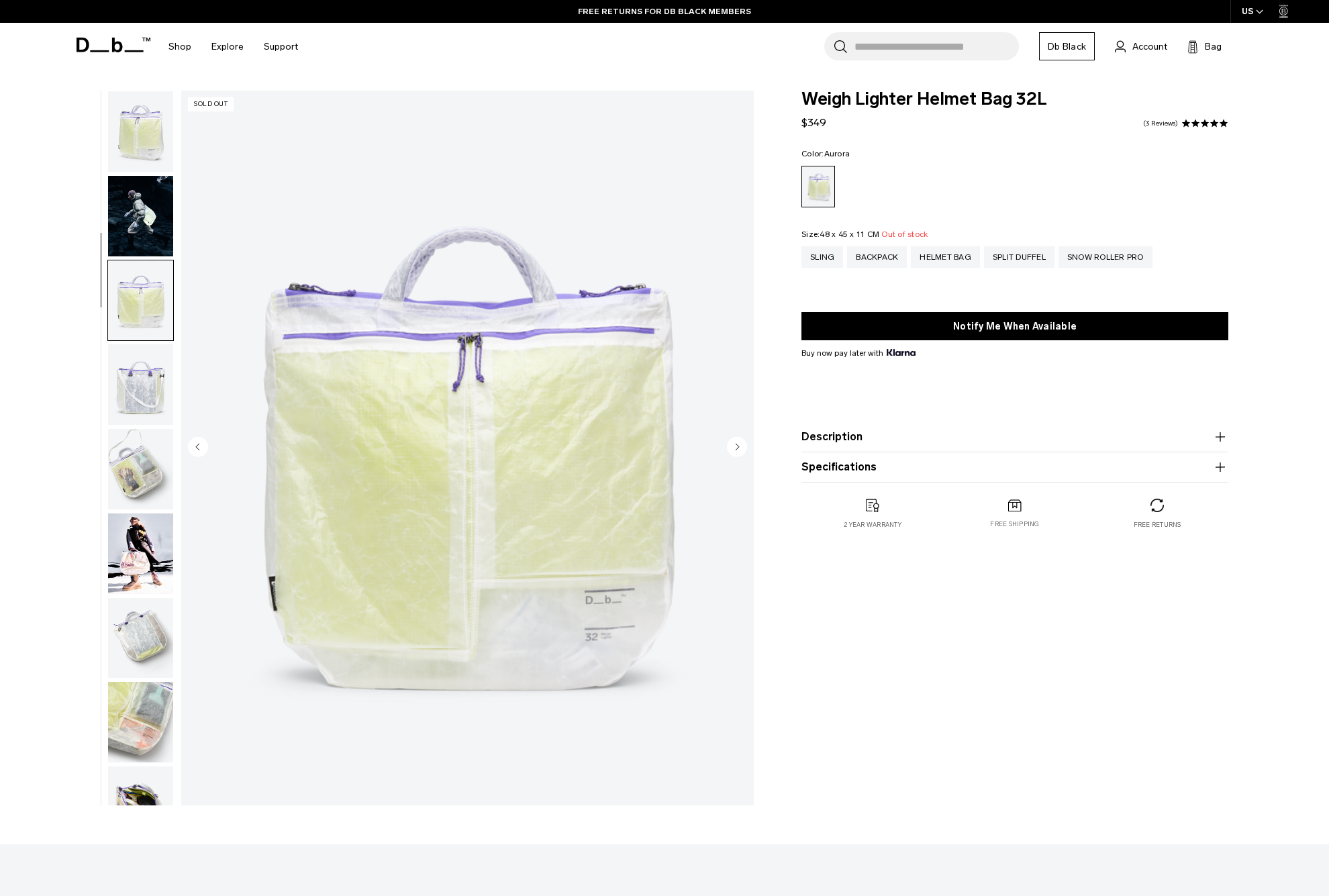
scroll to position [0, 0]
click at [134, 214] on img "button" at bounding box center [140, 215] width 65 height 80
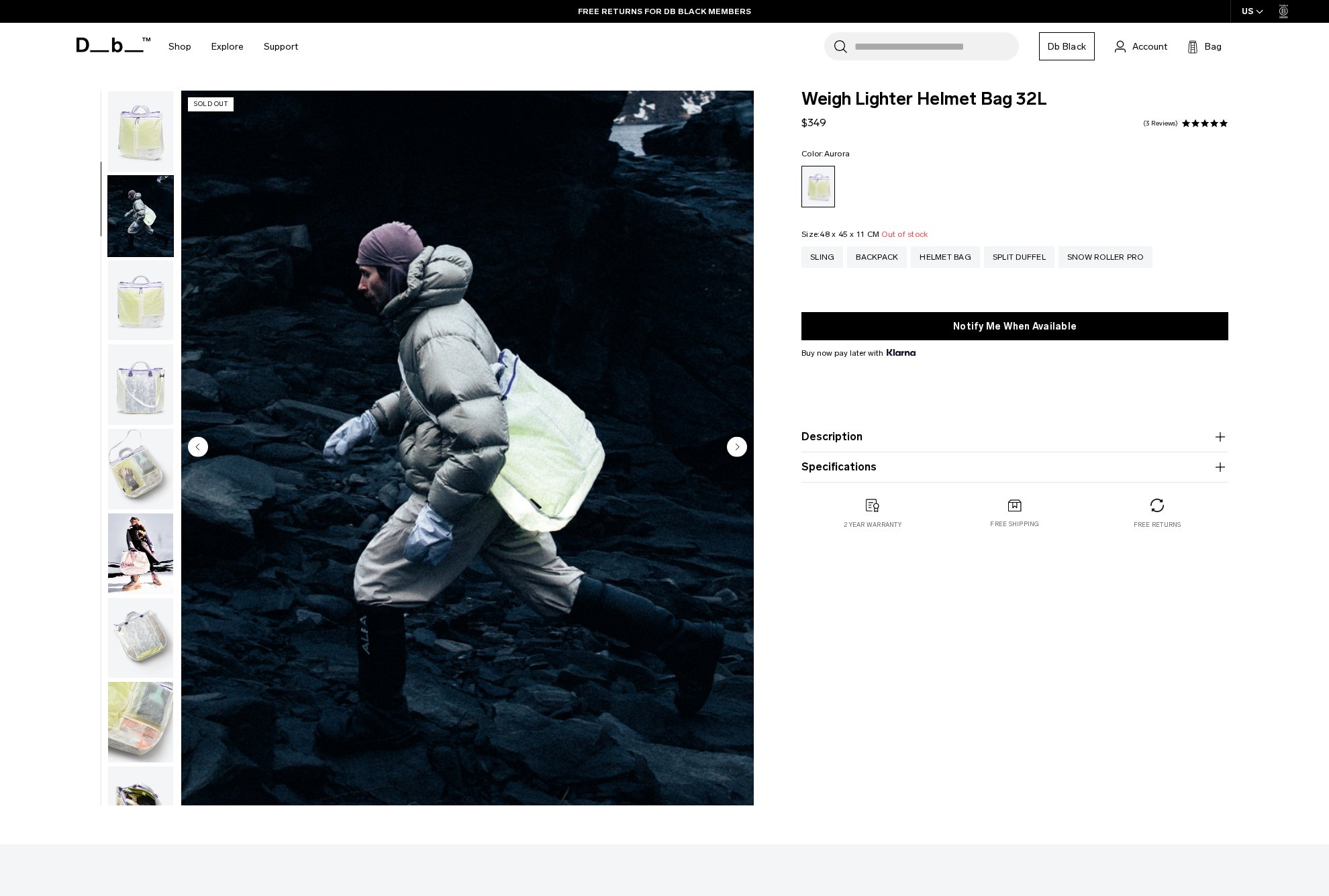
scroll to position [86, 0]
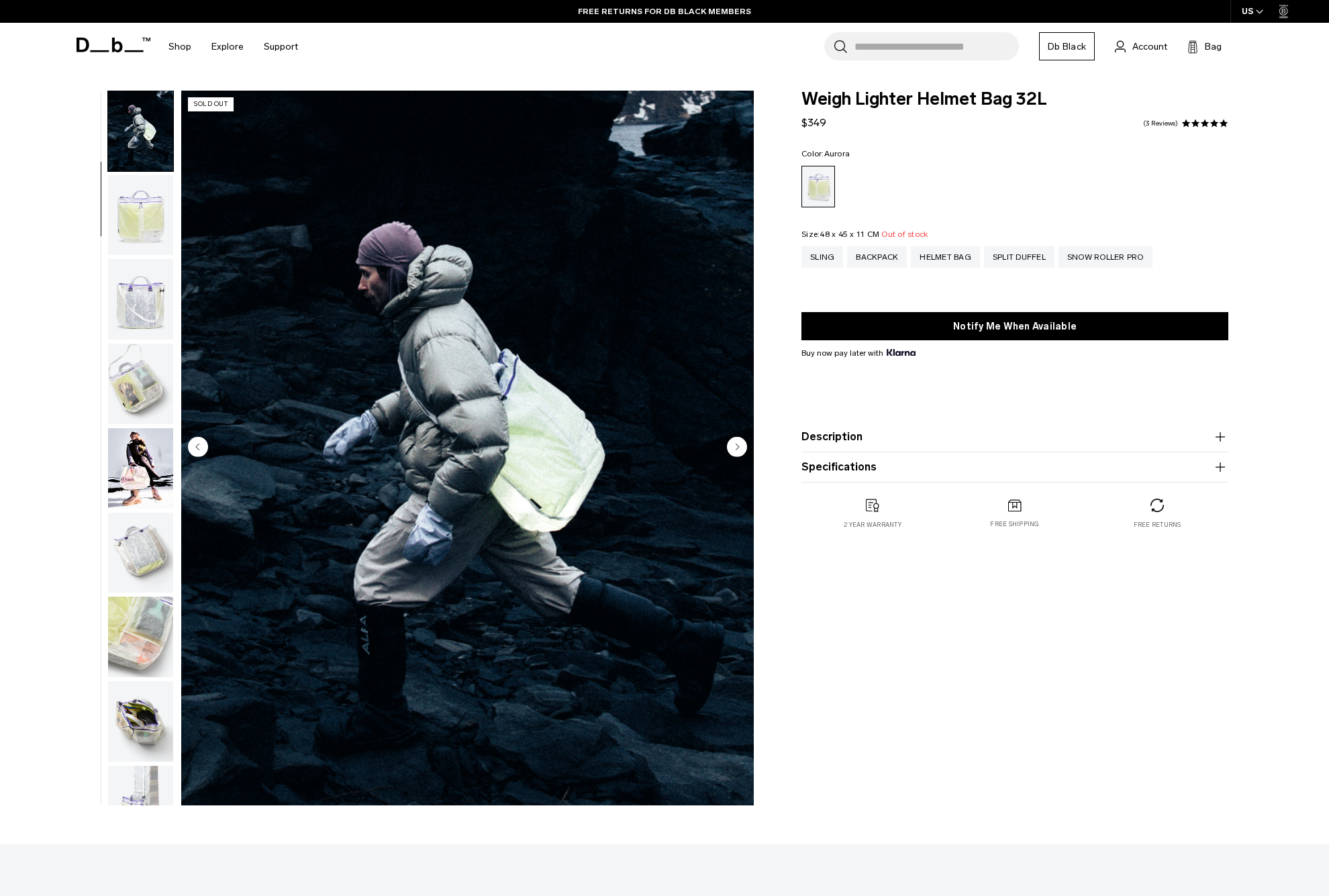
click at [202, 449] on circle "Previous slide" at bounding box center [198, 447] width 20 height 20
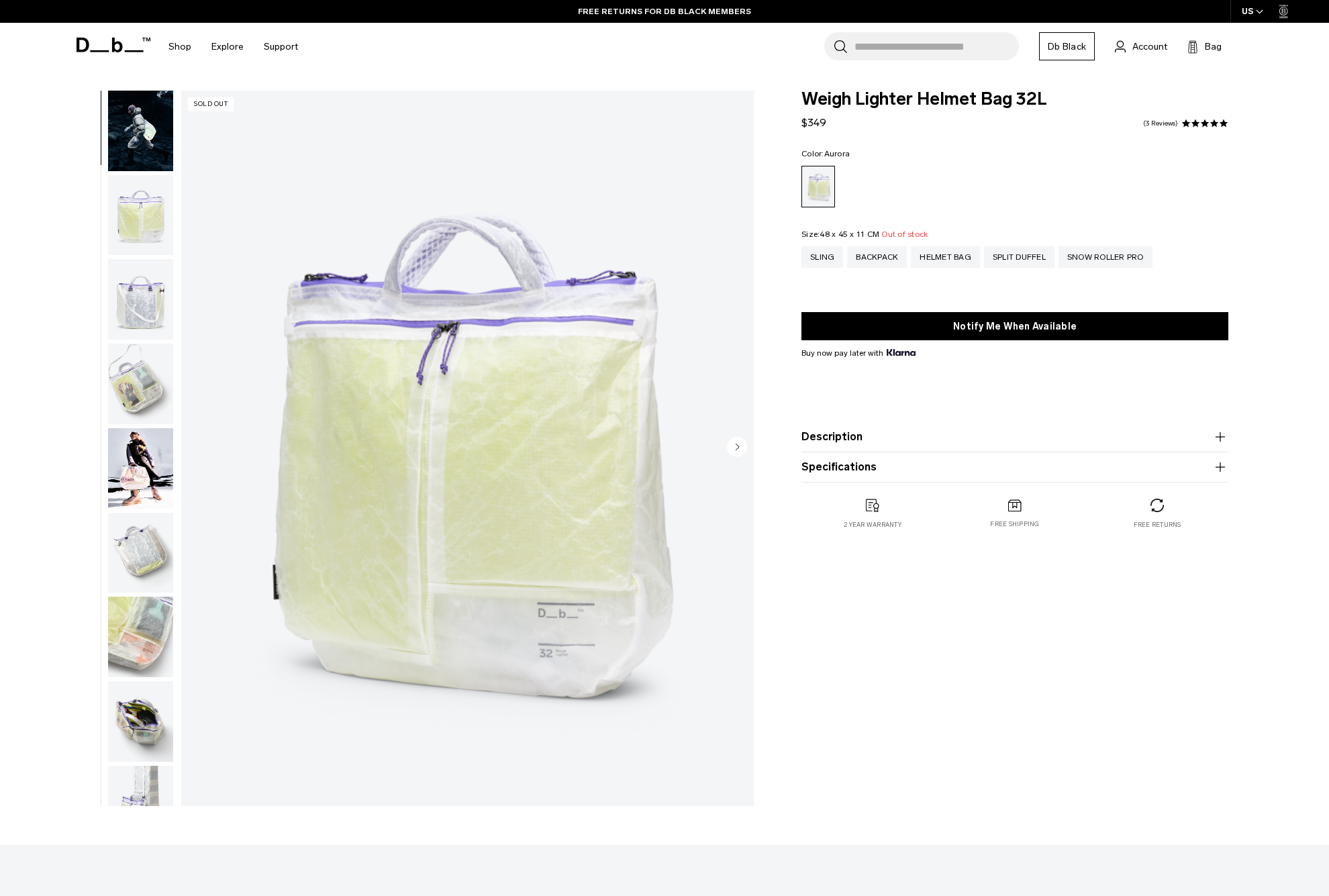
scroll to position [0, 0]
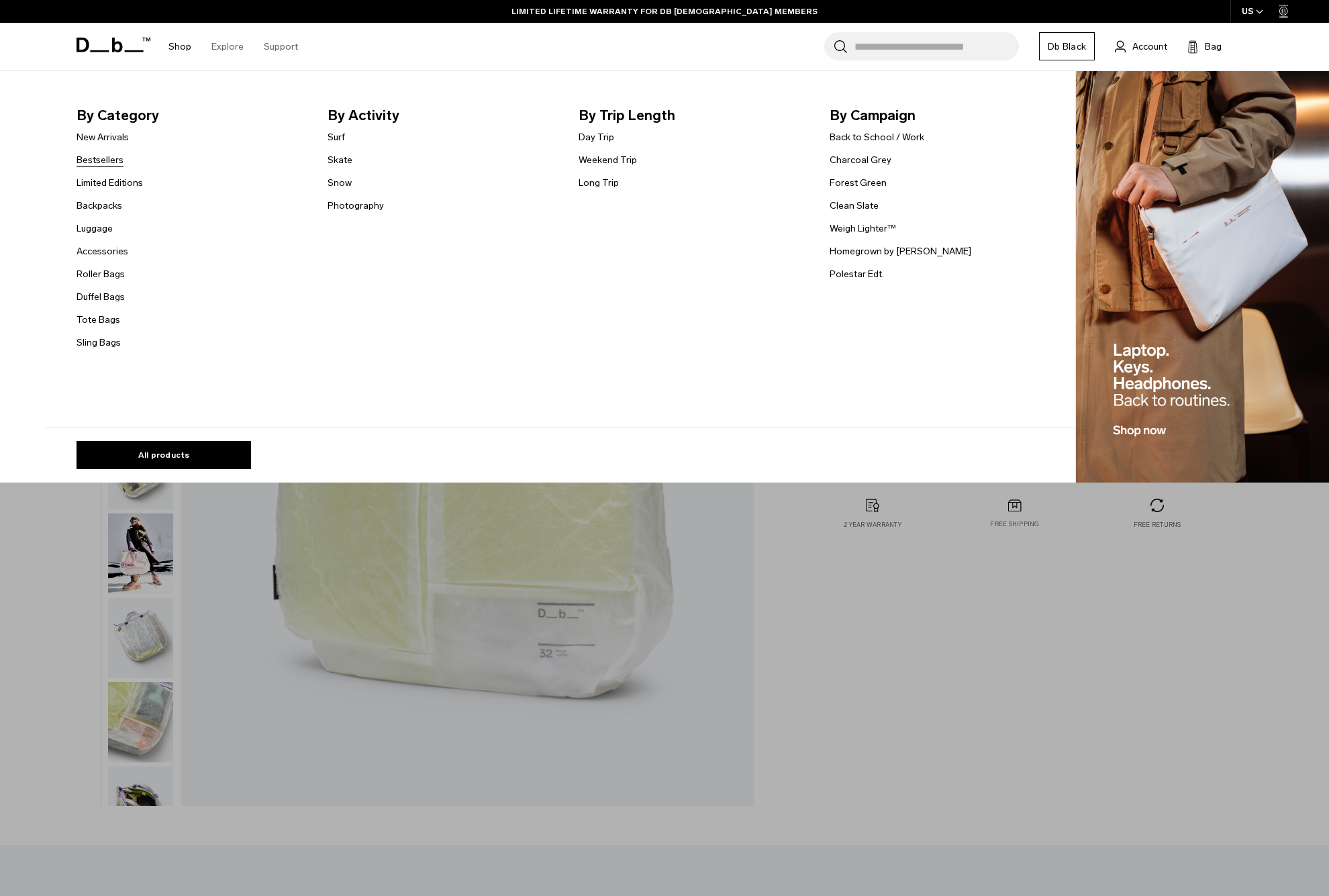
click at [89, 159] on link "Bestsellers" at bounding box center [99, 159] width 47 height 14
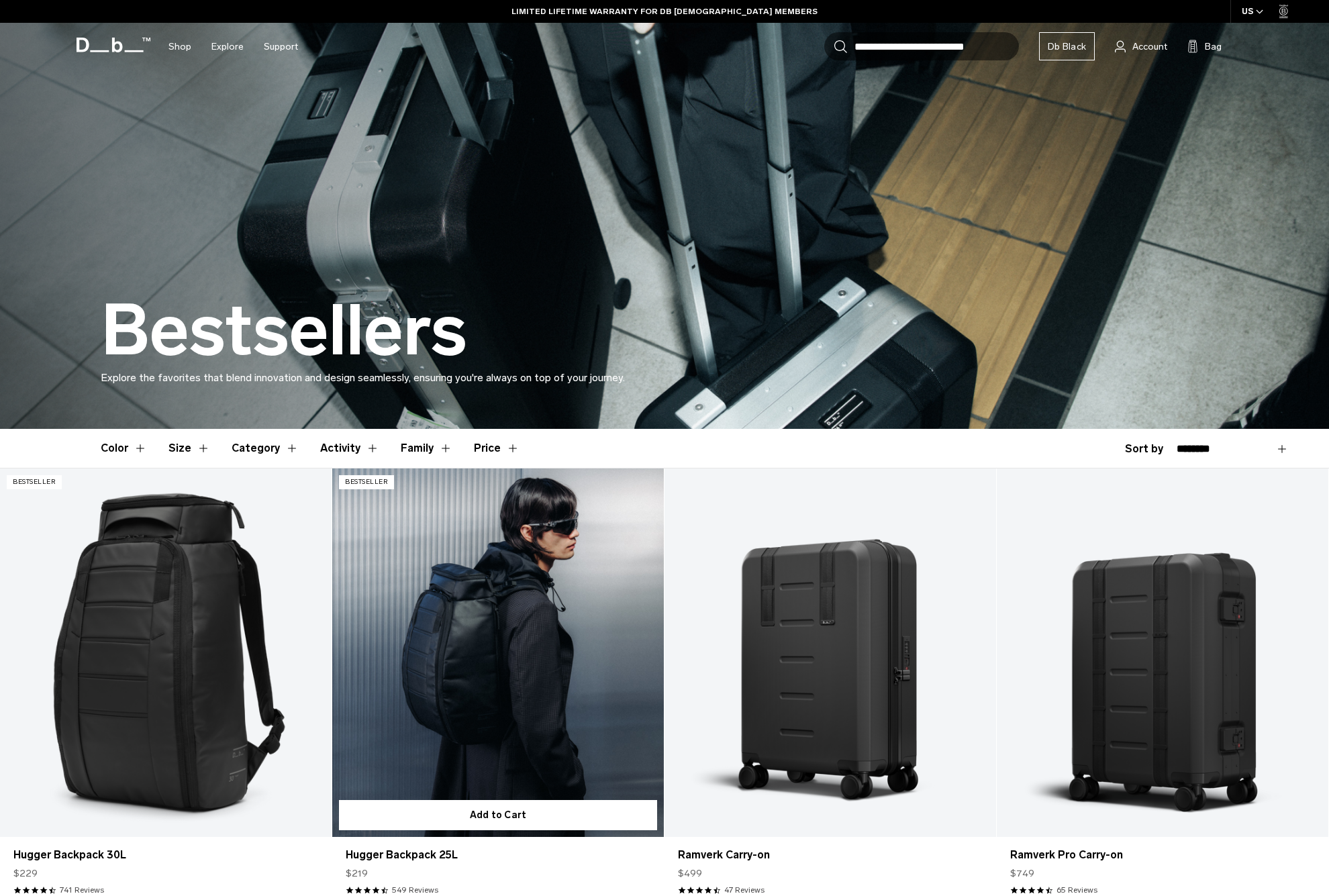
scroll to position [8, 0]
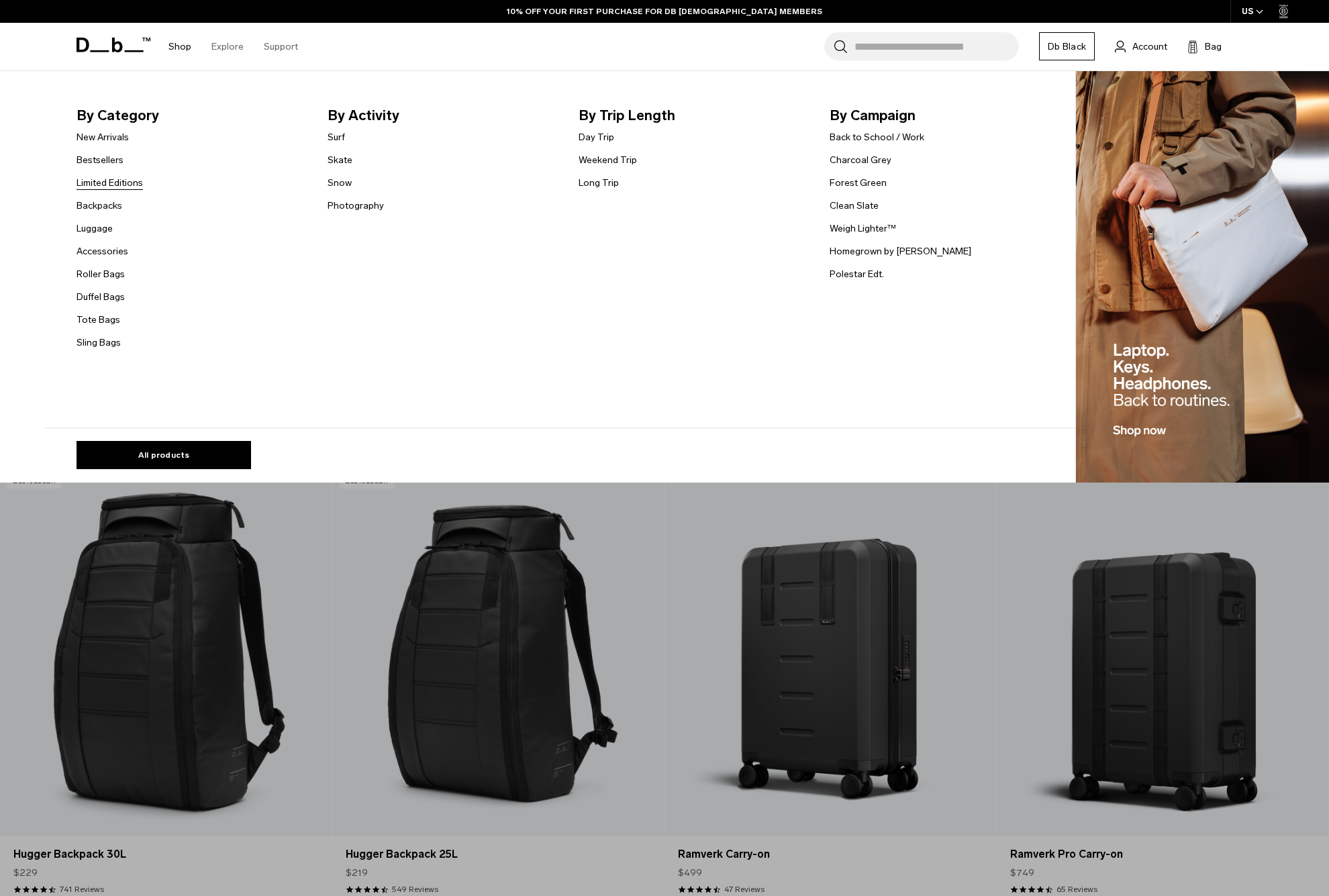
click at [93, 183] on link "Limited Editions" at bounding box center [110, 182] width 66 height 14
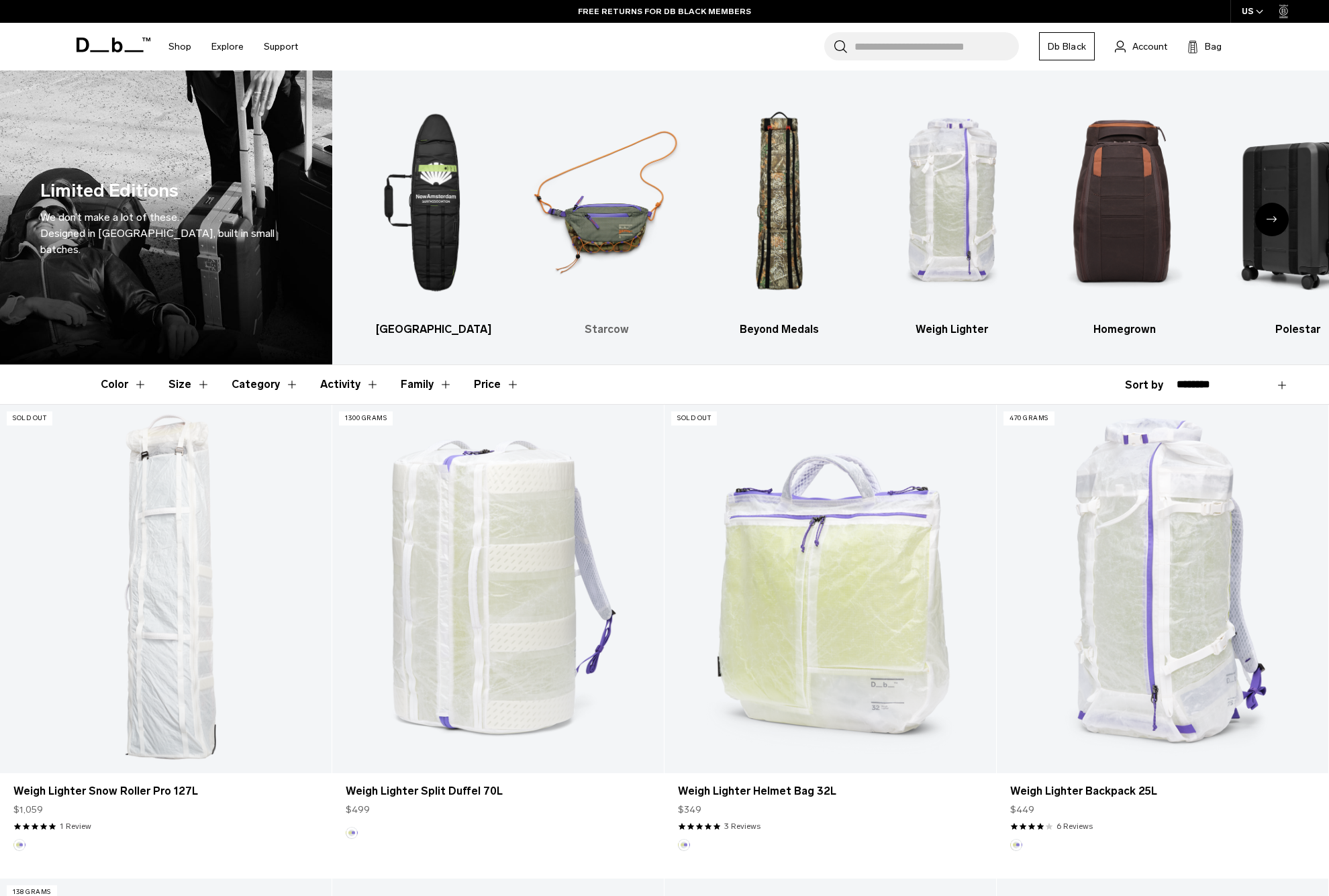
click at [598, 229] on img "2 / 6" at bounding box center [606, 202] width 149 height 224
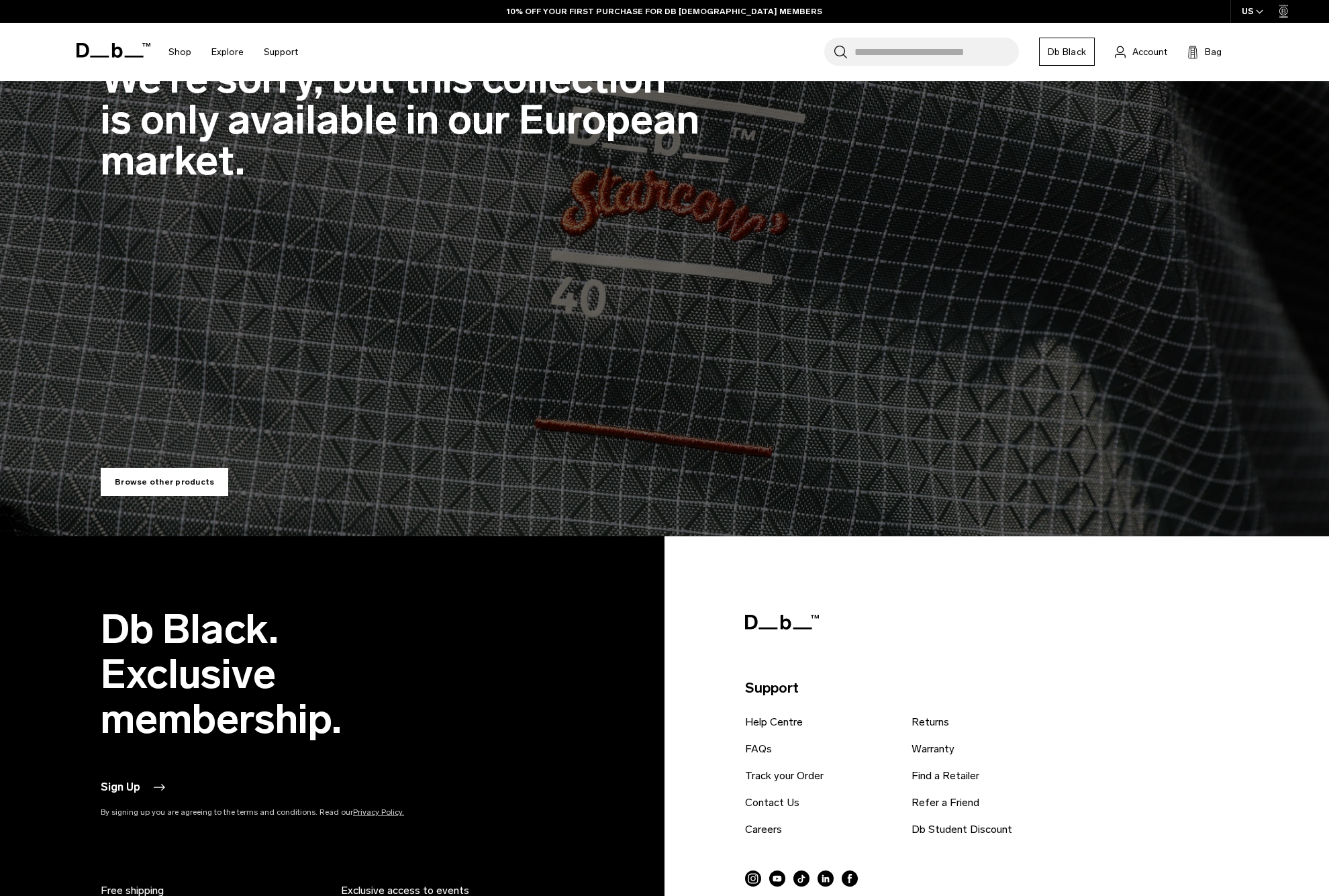
scroll to position [87, 0]
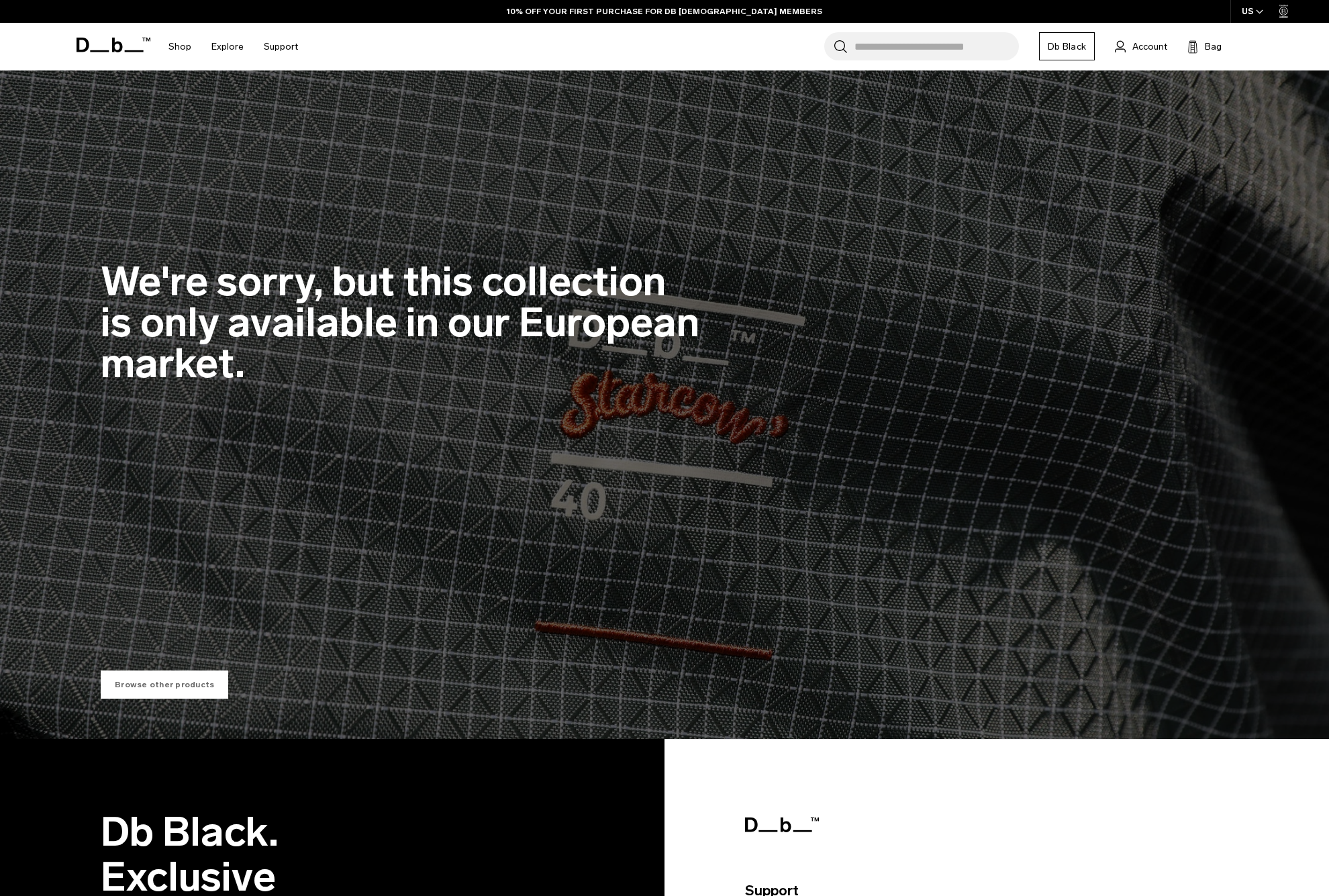
click at [144, 692] on link "Browse other products" at bounding box center [164, 684] width 127 height 29
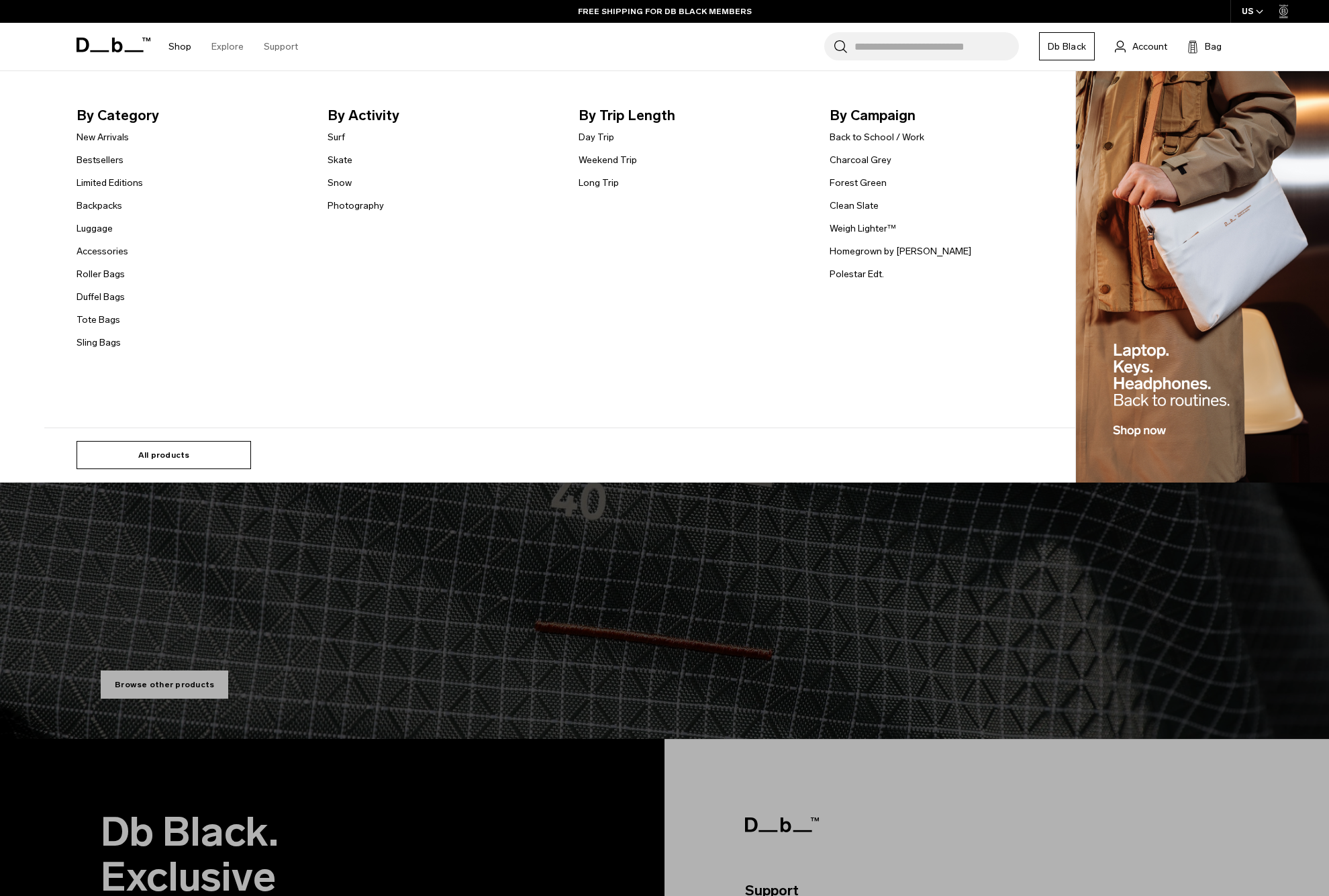
click at [155, 449] on link "All products" at bounding box center [163, 455] width 174 height 29
